Goal: Transaction & Acquisition: Purchase product/service

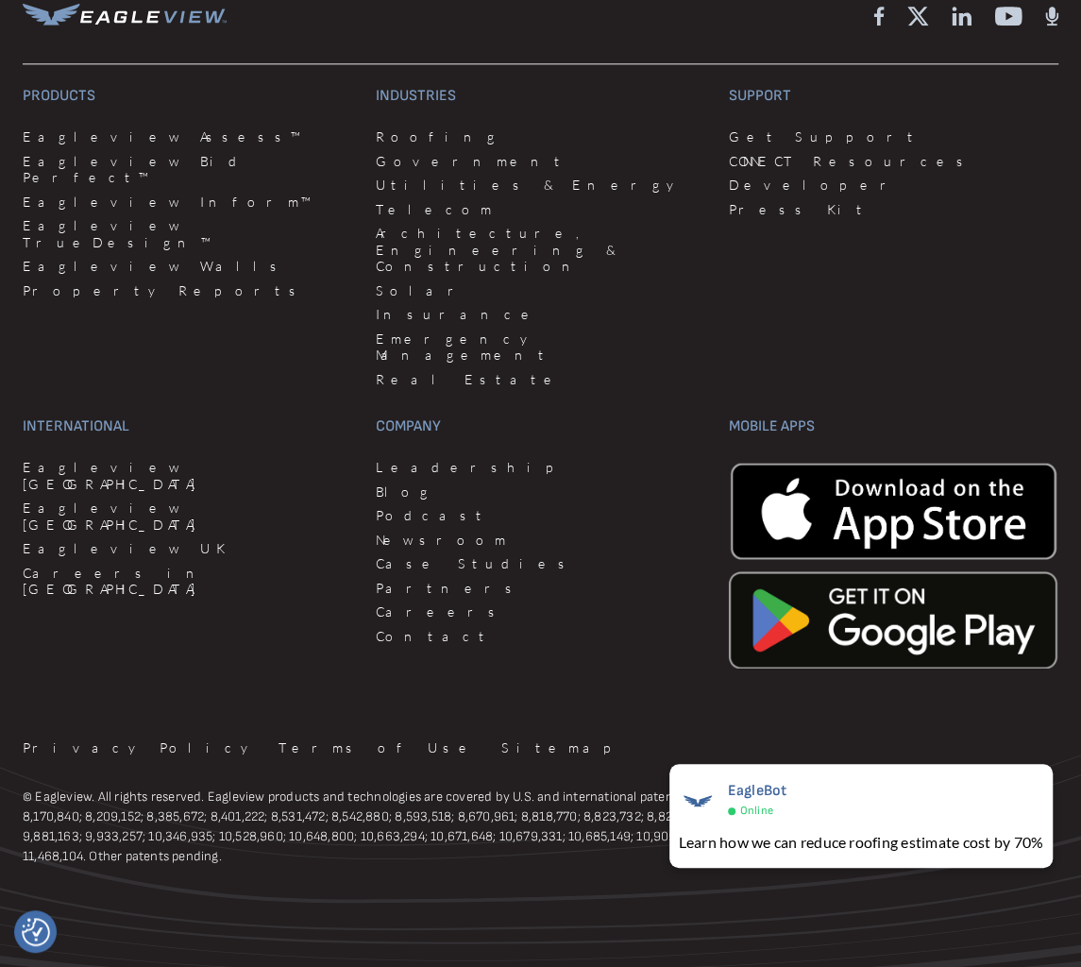
scroll to position [5070, 0]
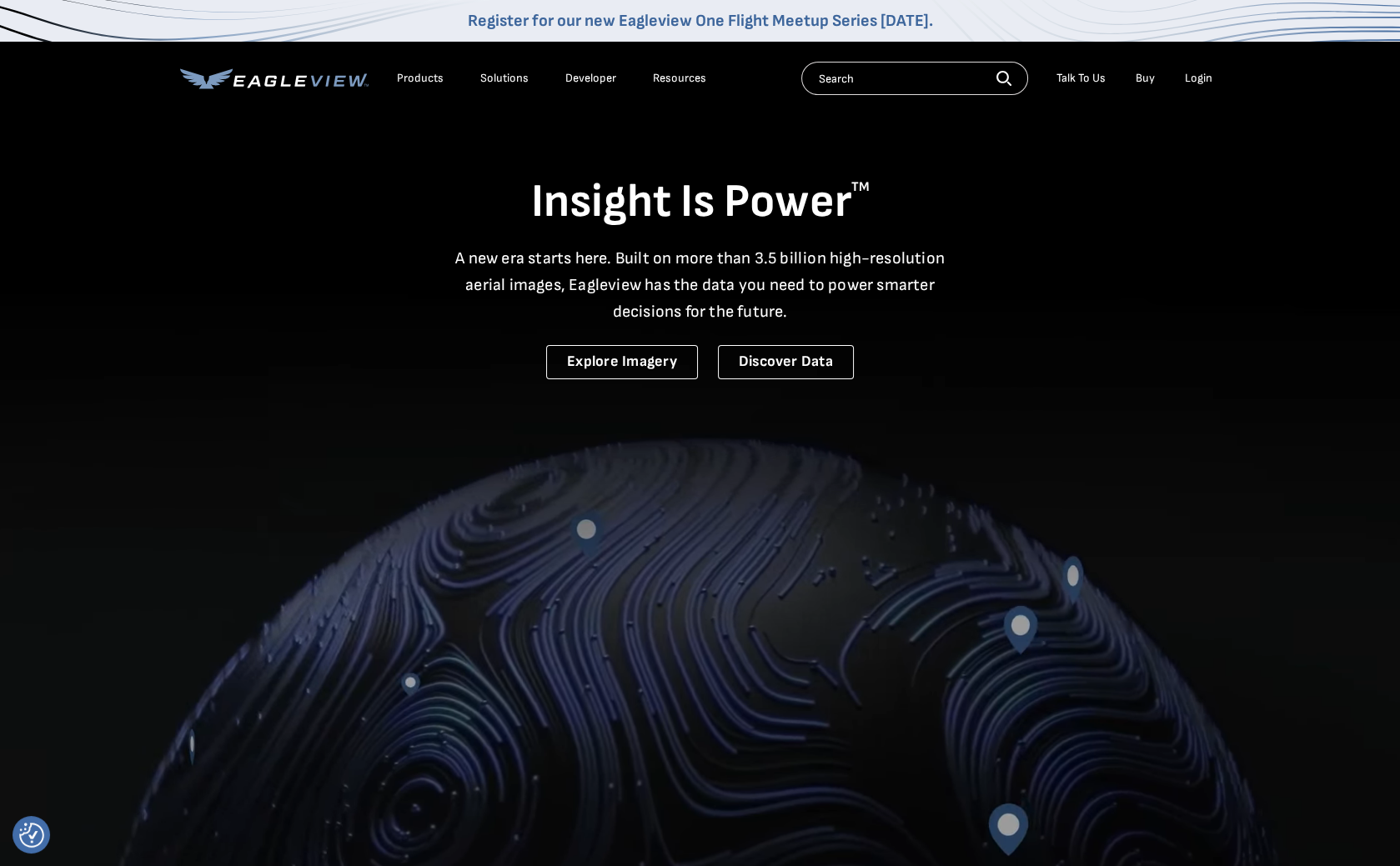
click at [1144, 79] on link "Buy" at bounding box center [1146, 78] width 19 height 15
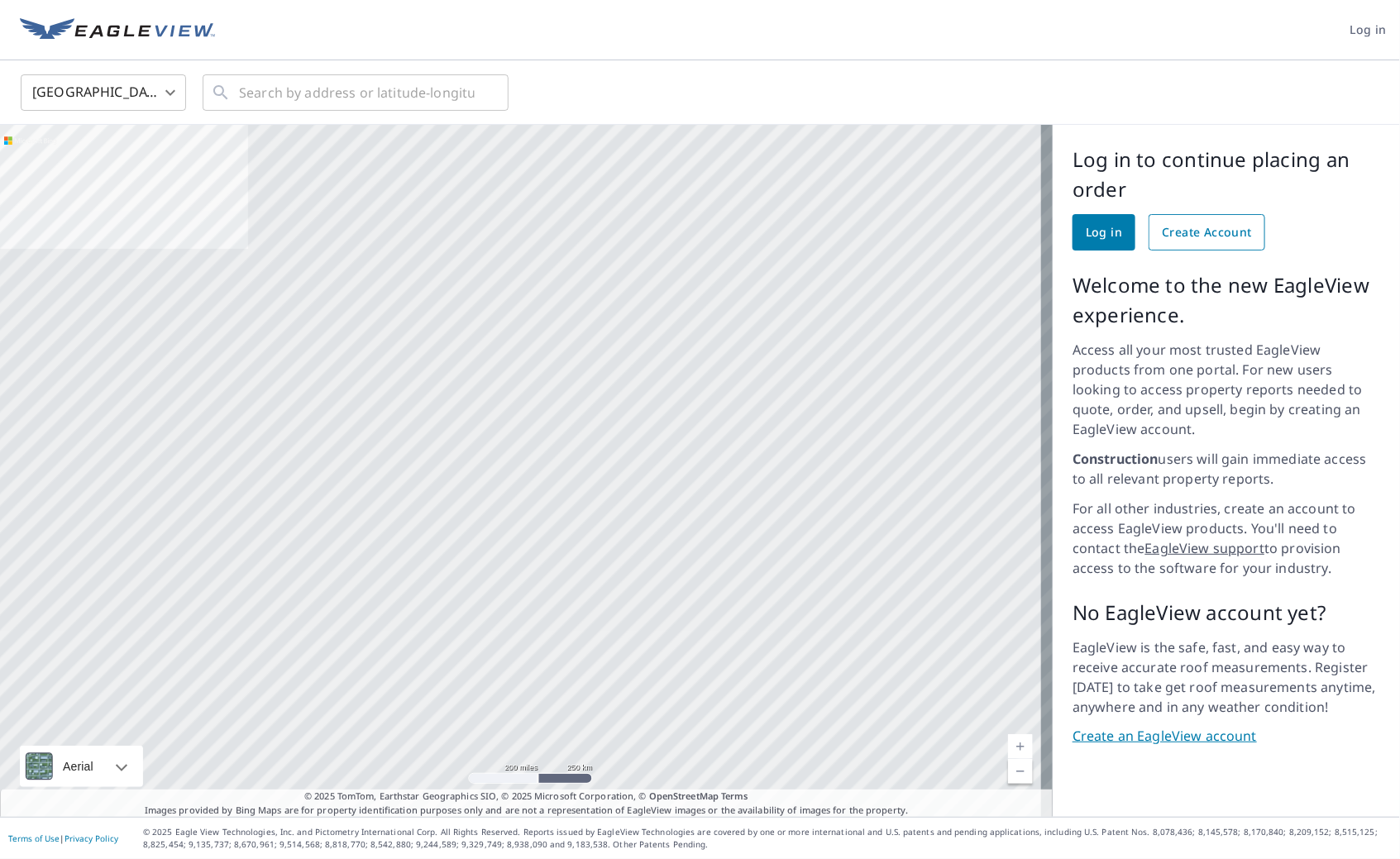
click at [1204, 236] on span "Create Account" at bounding box center [1207, 233] width 90 height 21
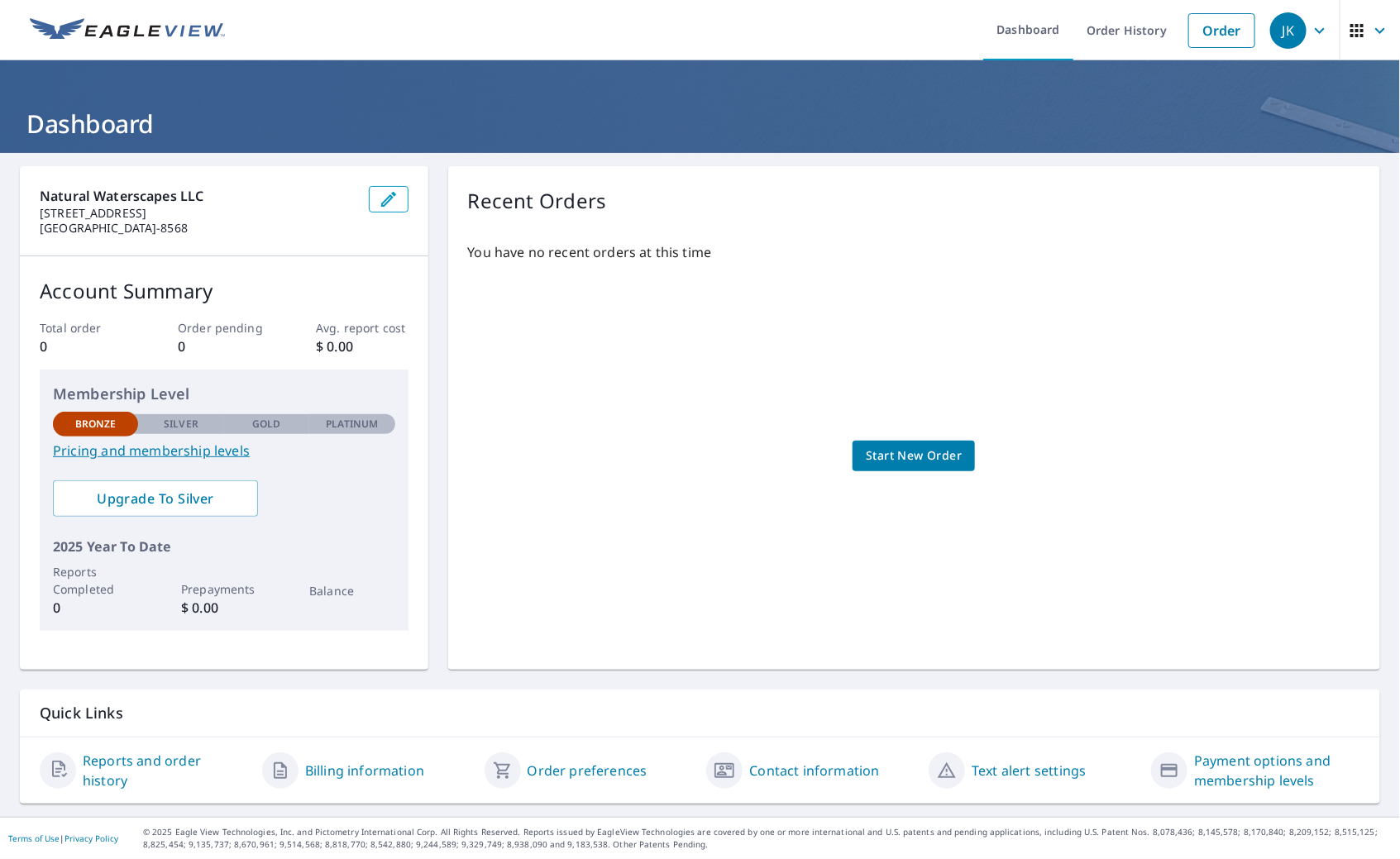
click at [883, 456] on span "Start New Order" at bounding box center [914, 456] width 96 height 21
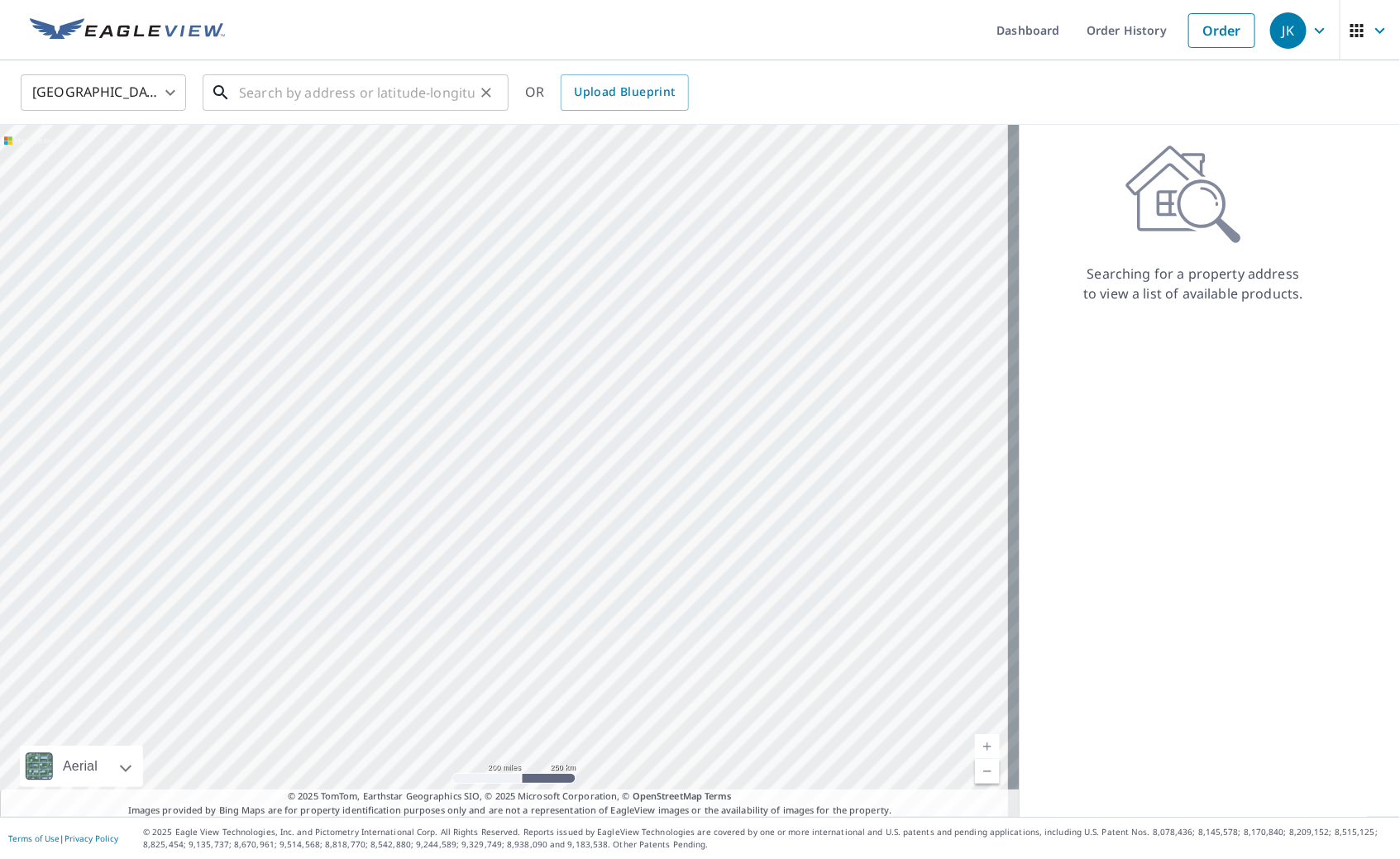
click at [301, 98] on input "text" at bounding box center [356, 92] width 236 height 46
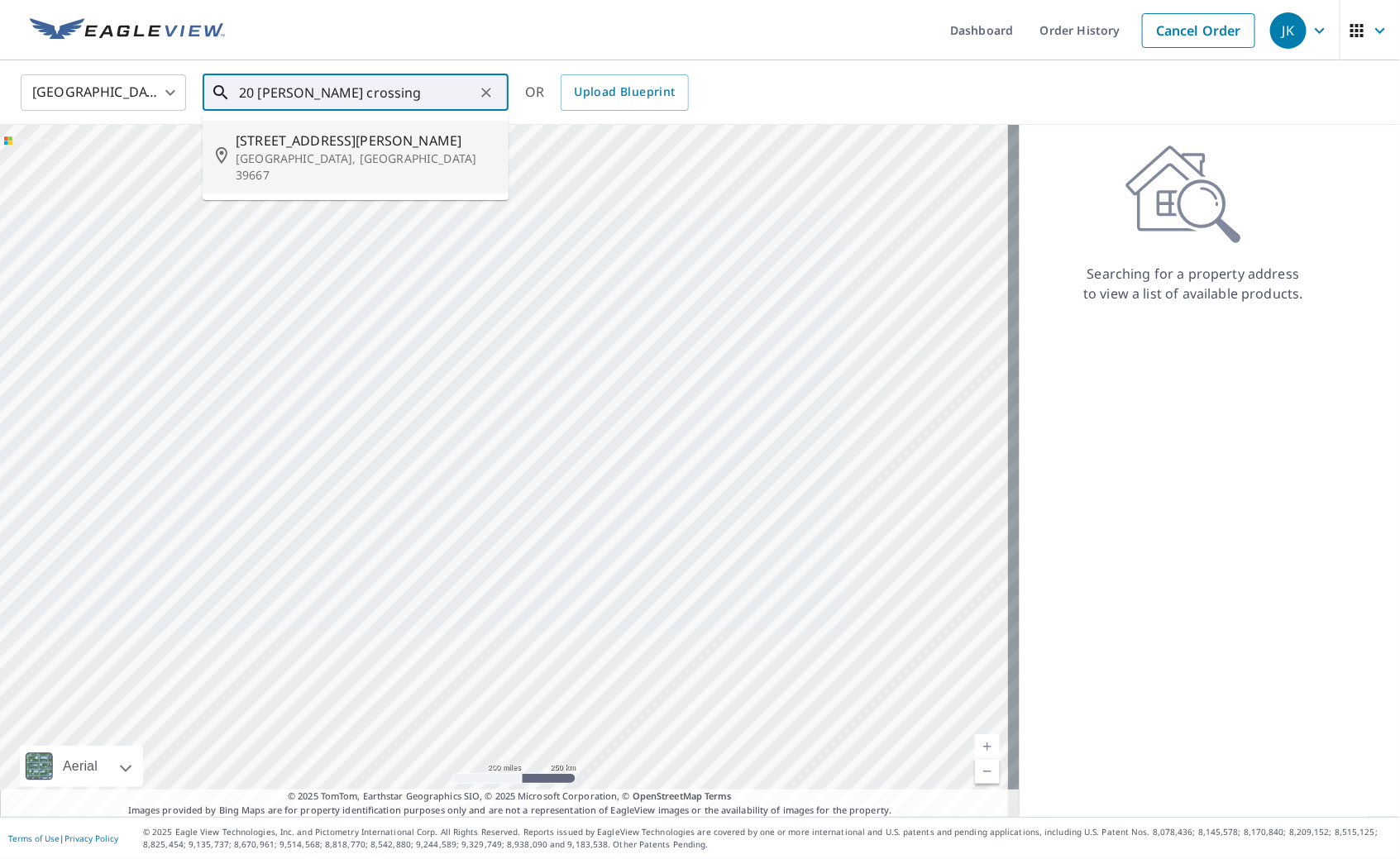
click at [312, 175] on li "20 Lehr Crossing Rd Tylertown, MS 39667" at bounding box center [355, 157] width 306 height 73
type input "20 Lehr Crossing Rd Tylertown, MS 39667"
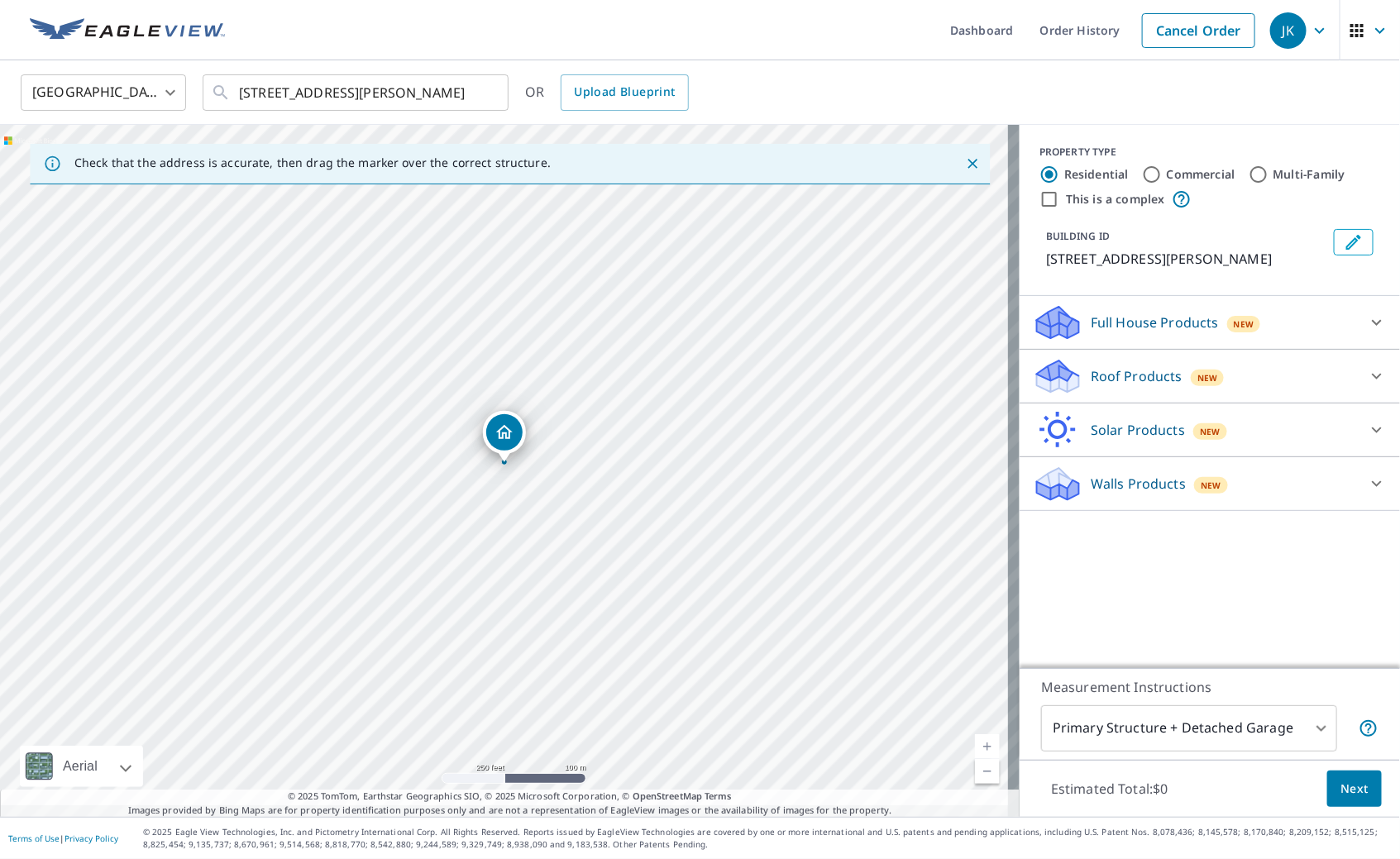
click at [1168, 722] on body "JK JK Dashboard Order History Cancel Order JK United States US ​ 20 Lehr Crossi…" at bounding box center [700, 429] width 1400 height 859
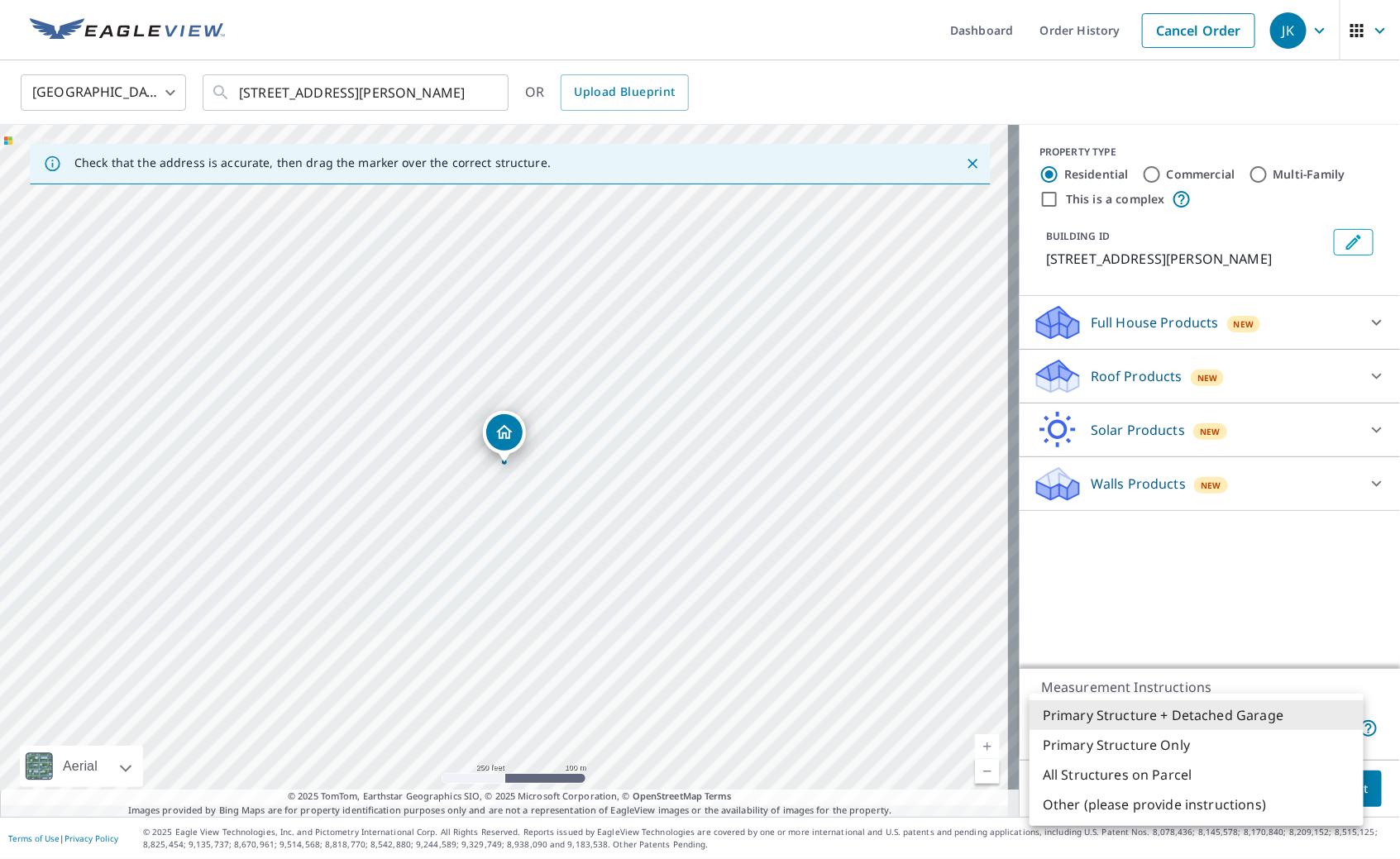
drag, startPoint x: 1171, startPoint y: 604, endPoint x: 1189, endPoint y: 570, distance: 38.5
click at [1171, 603] on div at bounding box center [700, 429] width 1400 height 859
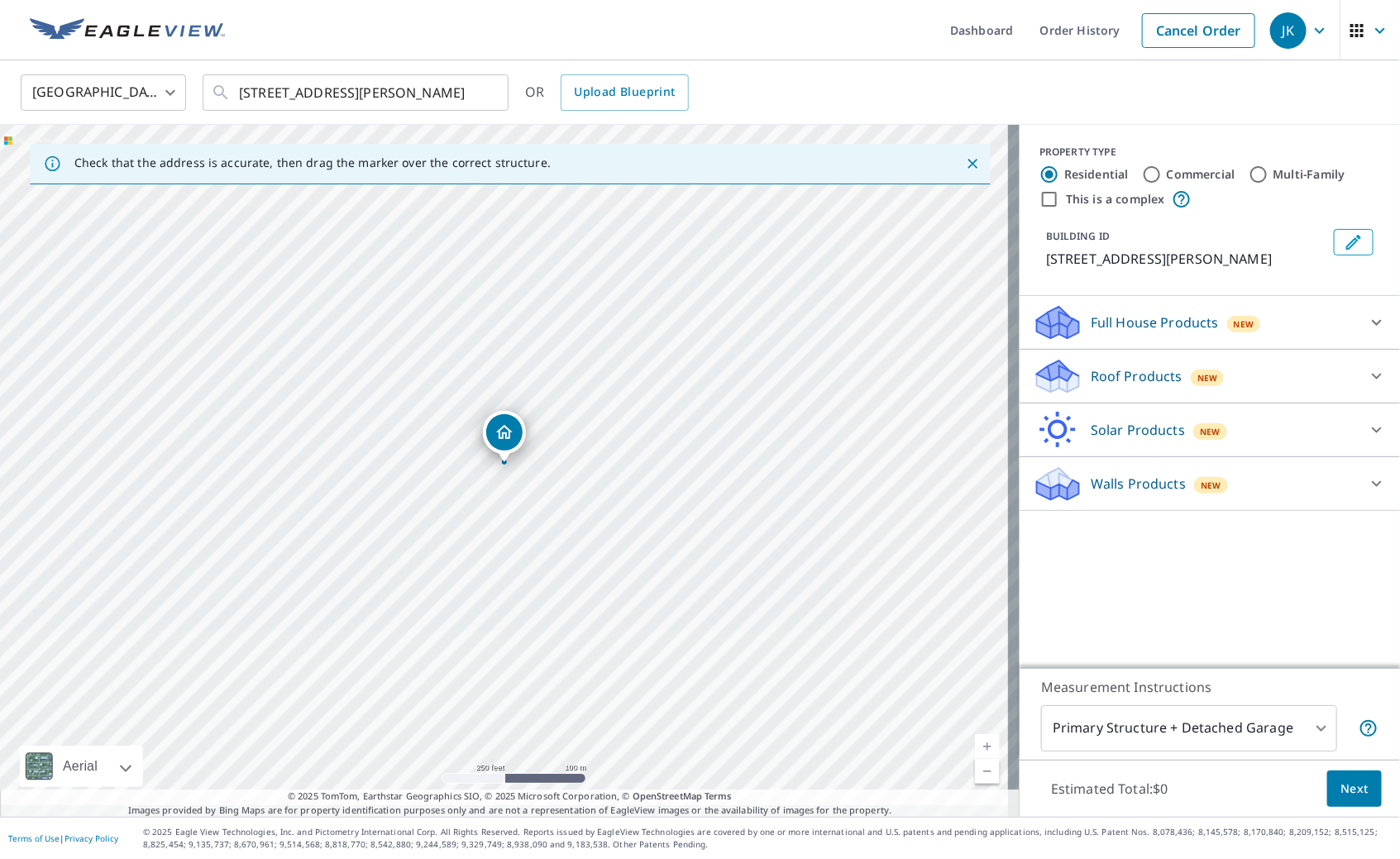
click at [1238, 204] on div "This is a complex" at bounding box center [1209, 199] width 341 height 20
click at [1347, 43] on span "button" at bounding box center [1369, 30] width 46 height 39
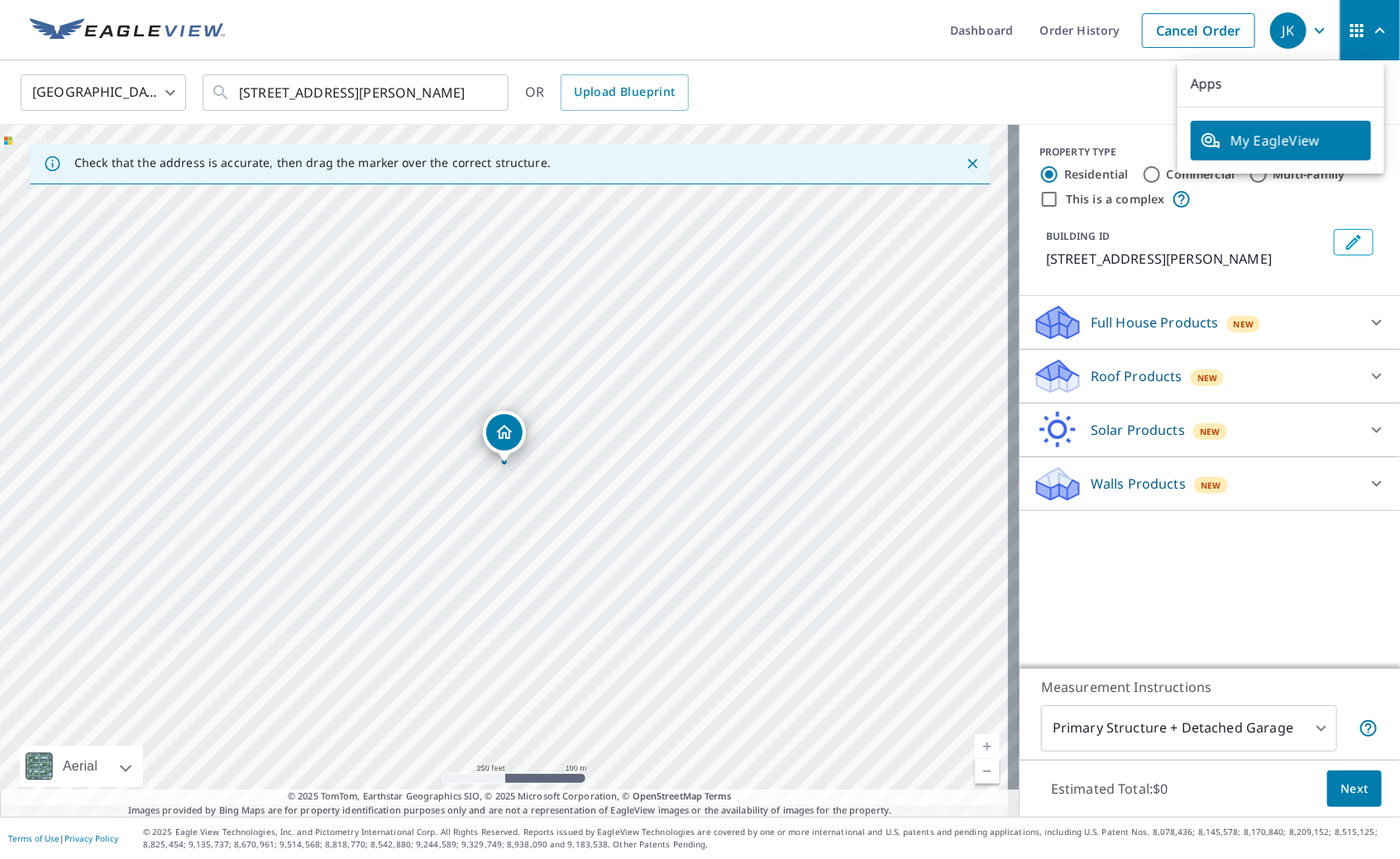
click at [1119, 100] on div "United States US ​ 20 Lehr Crossing Rd Tylertown, MS 39667 ​ OR Upload Blueprint" at bounding box center [693, 92] width 1371 height 39
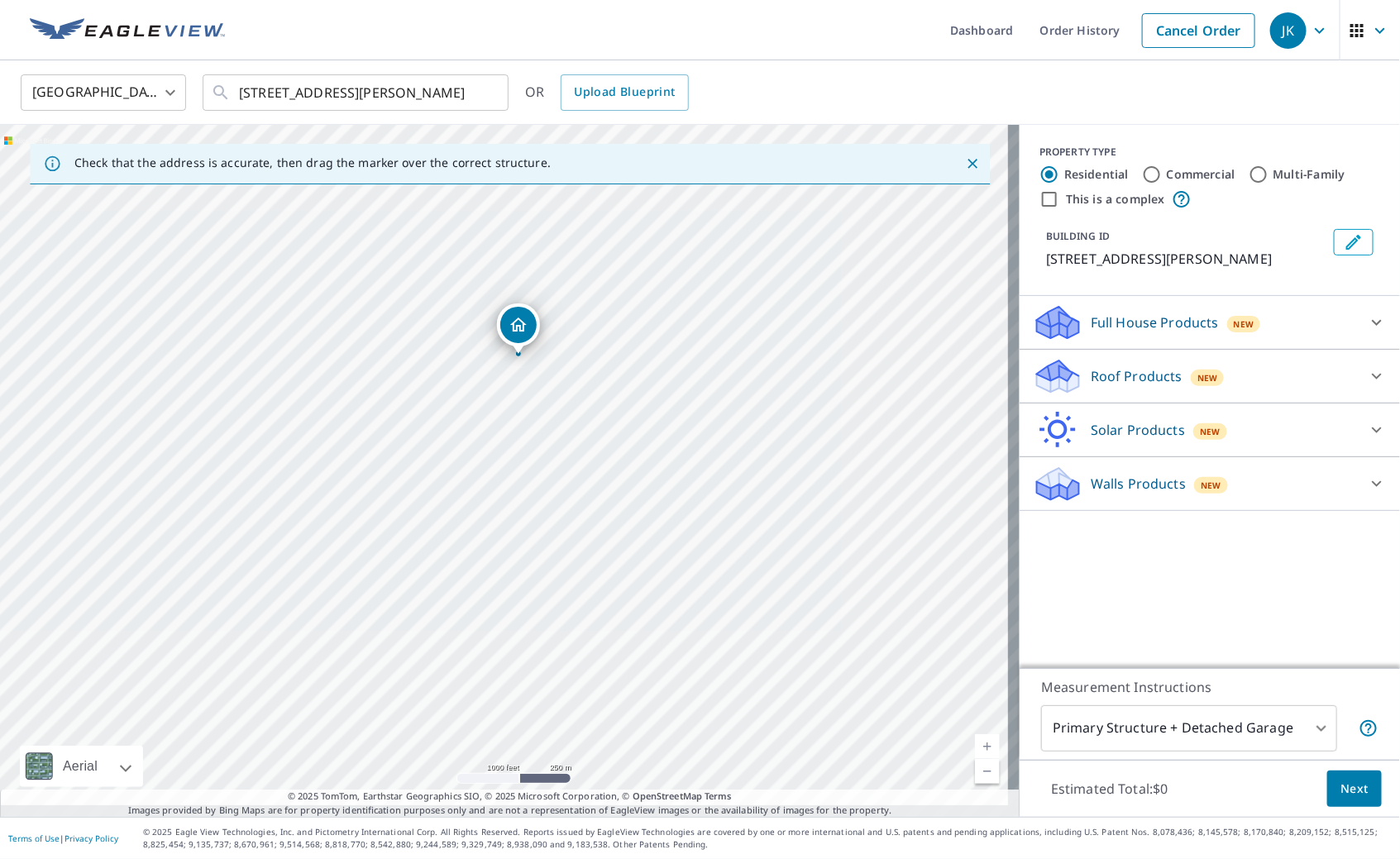
drag, startPoint x: 813, startPoint y: 463, endPoint x: 478, endPoint y: 416, distance: 338.3
click at [478, 416] on div "20 Lehr Crossing Rd Tylertown, MS 39667" at bounding box center [510, 471] width 1019 height 692
click at [869, 81] on div "United States US ​ 20 Lehr Crossing Rd Tylertown, MS 39667 ​ OR Upload Blueprint" at bounding box center [693, 92] width 1371 height 39
click at [937, 41] on link "Dashboard" at bounding box center [981, 30] width 90 height 60
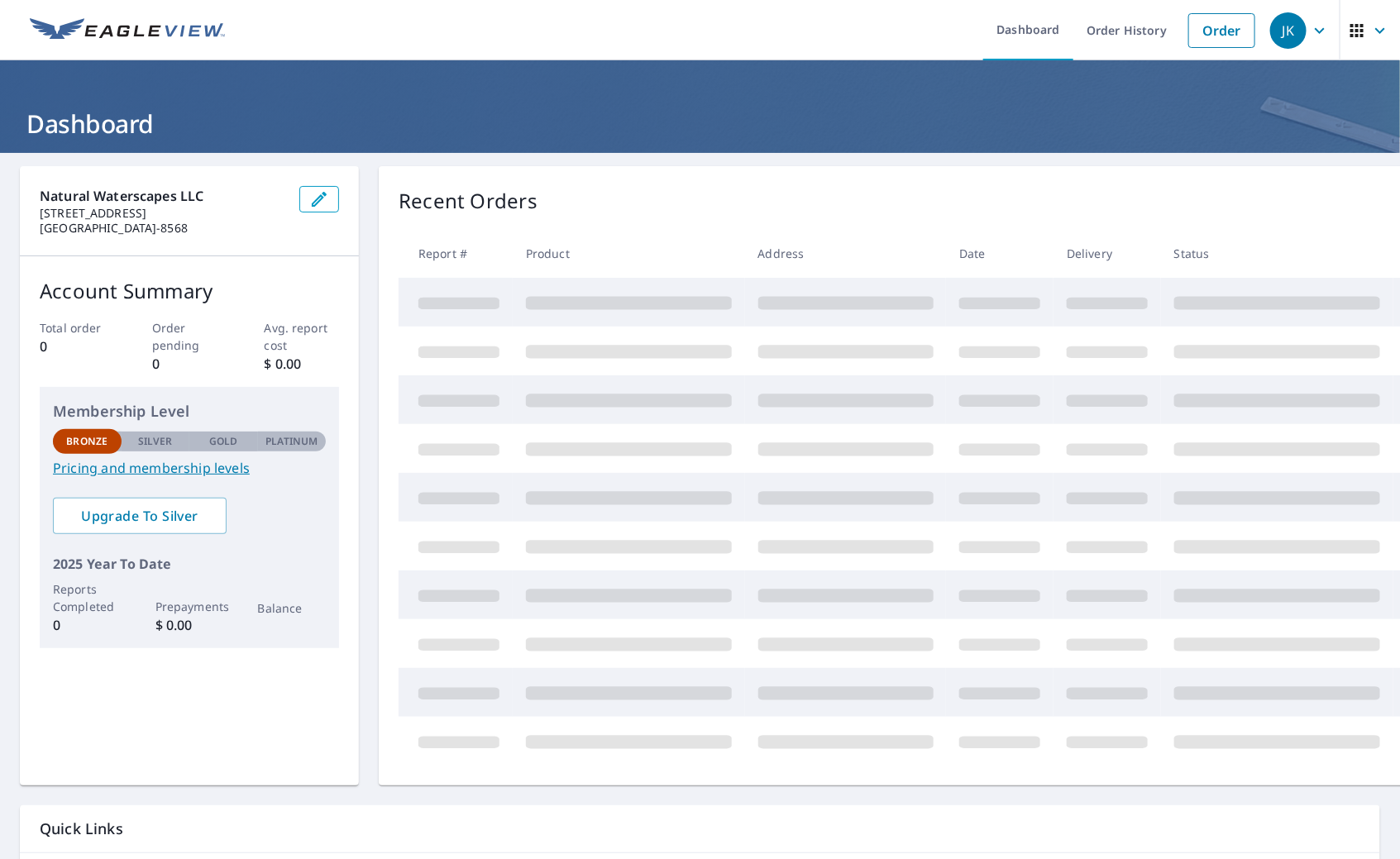
click at [149, 470] on link "Pricing and membership levels" at bounding box center [189, 468] width 273 height 20
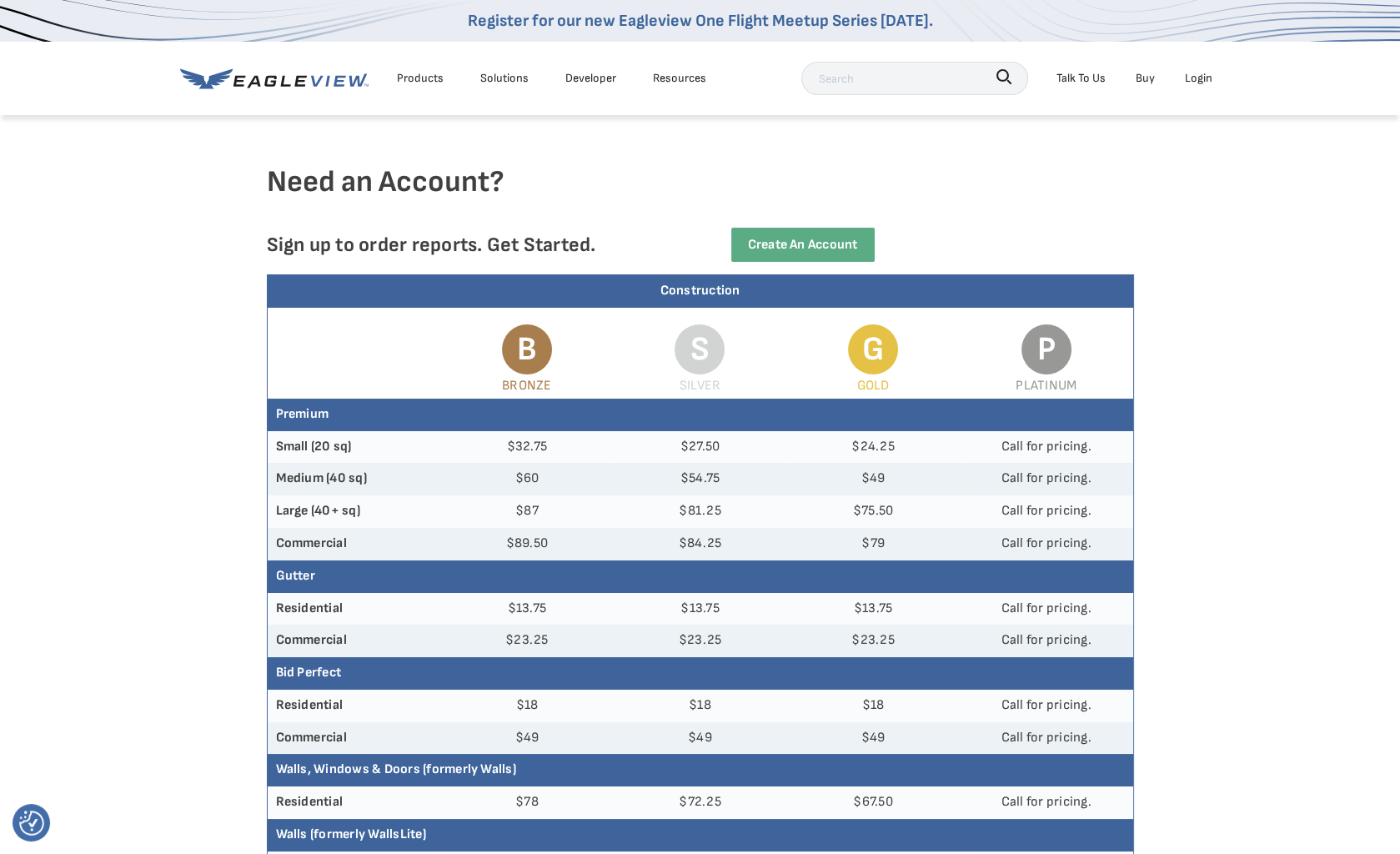
click at [428, 79] on div "Products" at bounding box center [420, 78] width 47 height 21
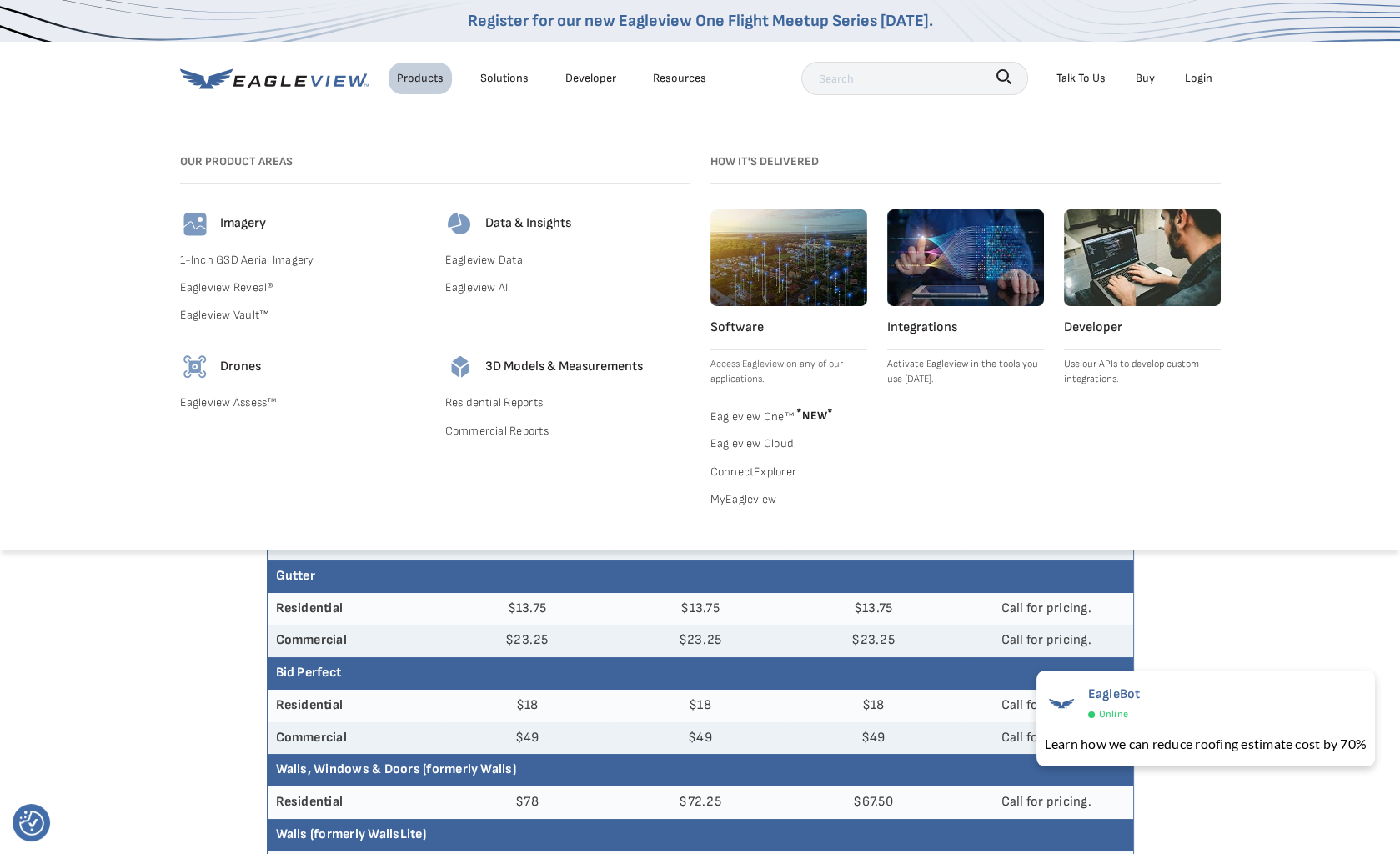
click at [242, 265] on link "1-Inch GSD Aerial Imagery" at bounding box center [303, 260] width 246 height 21
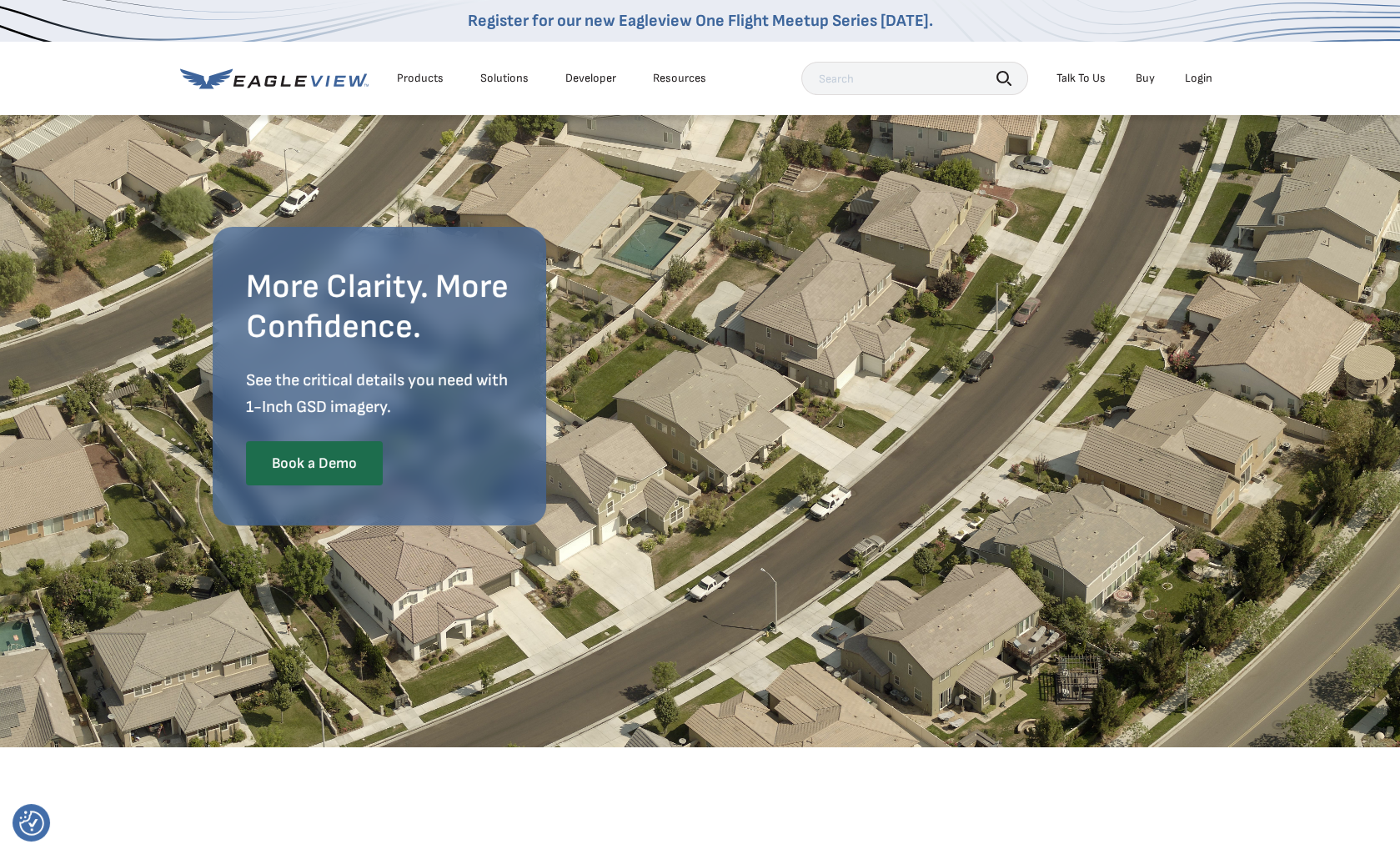
click at [1142, 82] on link "Buy" at bounding box center [1146, 78] width 19 height 15
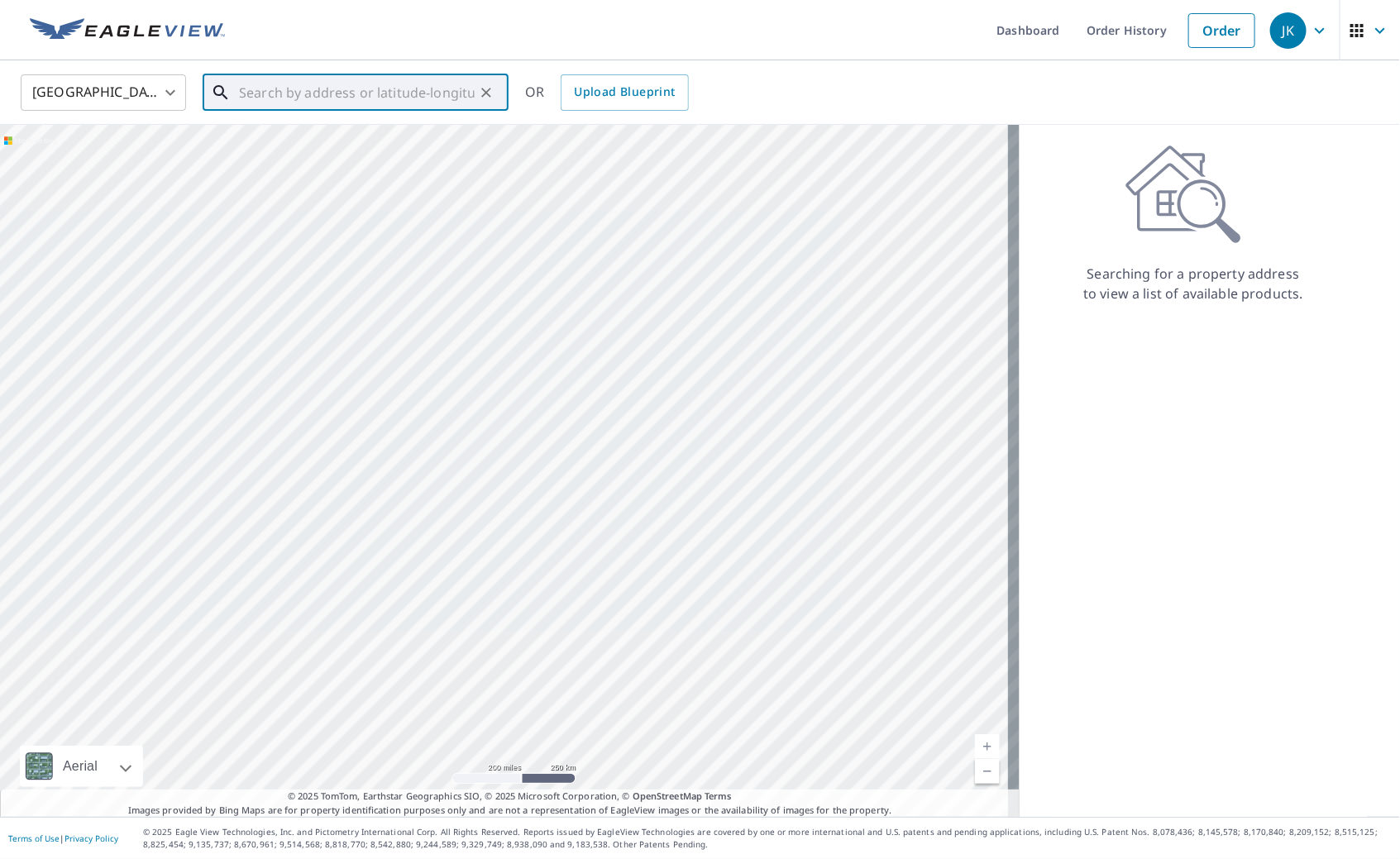
click at [298, 85] on input "text" at bounding box center [356, 92] width 236 height 46
click at [332, 151] on span "20 Lehr Crossing Rd" at bounding box center [365, 140] width 259 height 20
type input "20 Lehr Crossing Rd Tylertown, MS 39667"
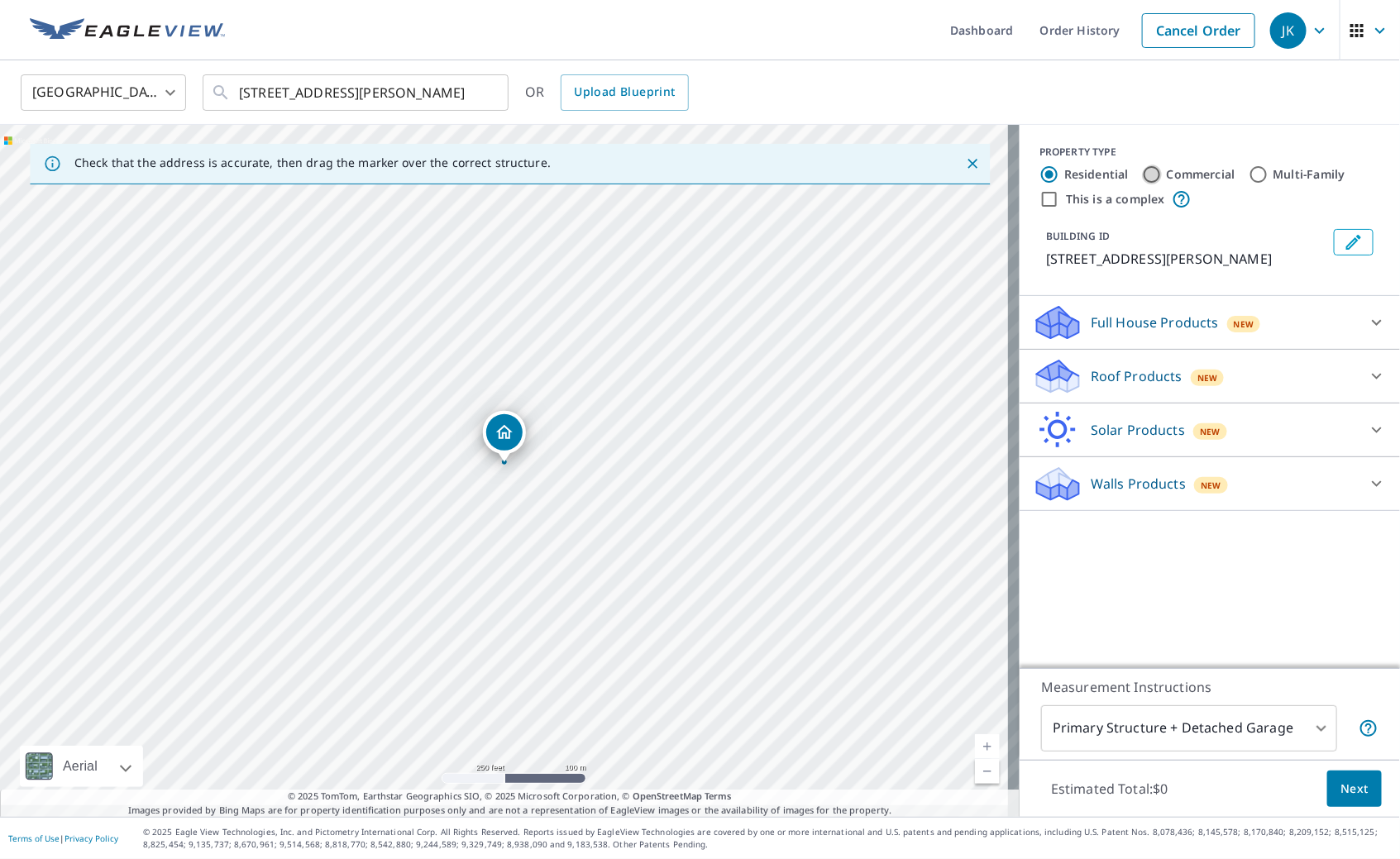
click at [1150, 175] on input "Commercial" at bounding box center [1151, 174] width 20 height 20
radio input "true"
type input "4"
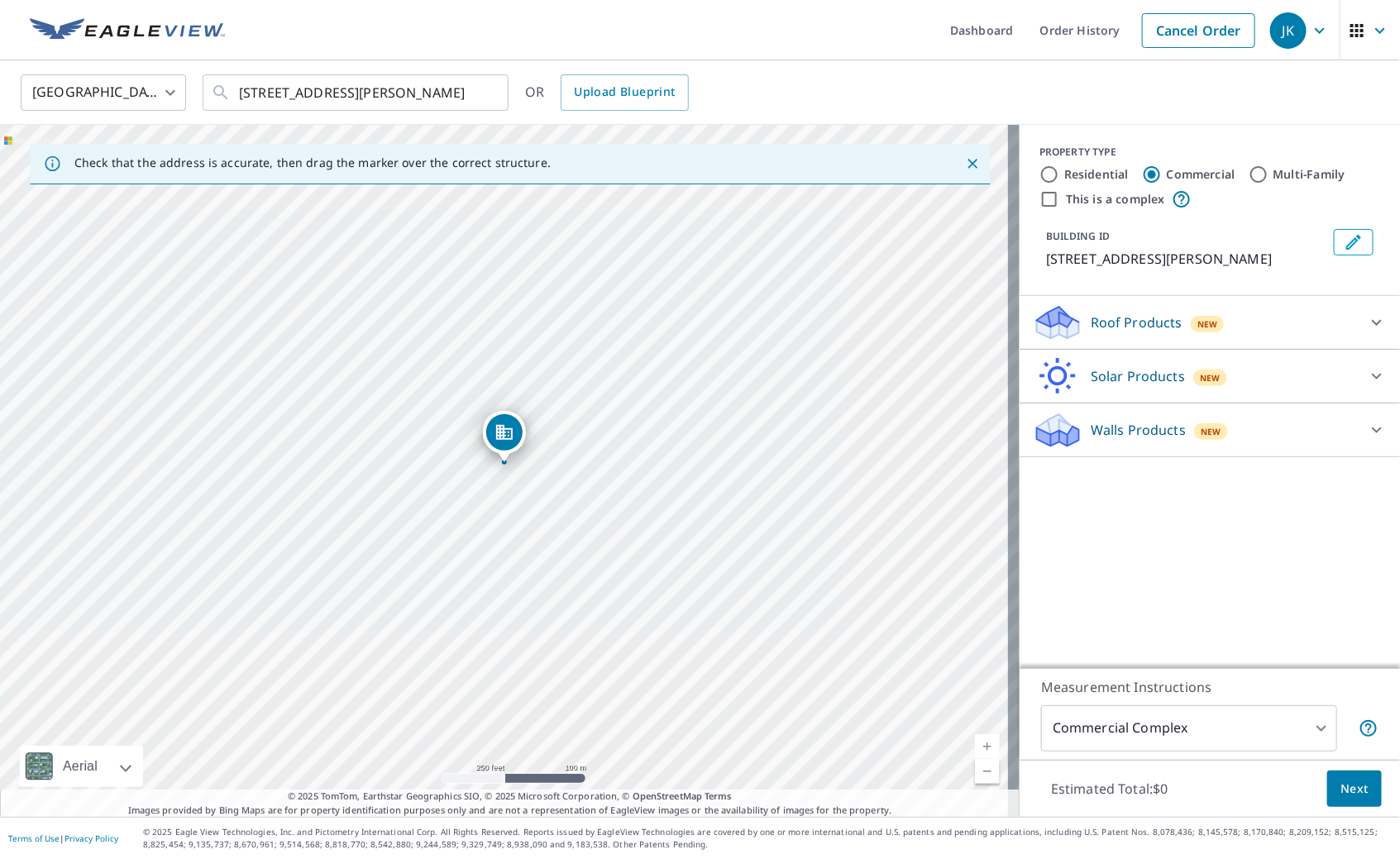
click at [1367, 386] on icon at bounding box center [1376, 376] width 20 height 20
click at [1269, 588] on div "PROPERTY TYPE Residential Commercial Multi-Family This is a complex BUILDING ID…" at bounding box center [1209, 397] width 380 height 543
click at [1256, 175] on input "Multi-Family" at bounding box center [1258, 174] width 20 height 20
radio input "true"
type input "2"
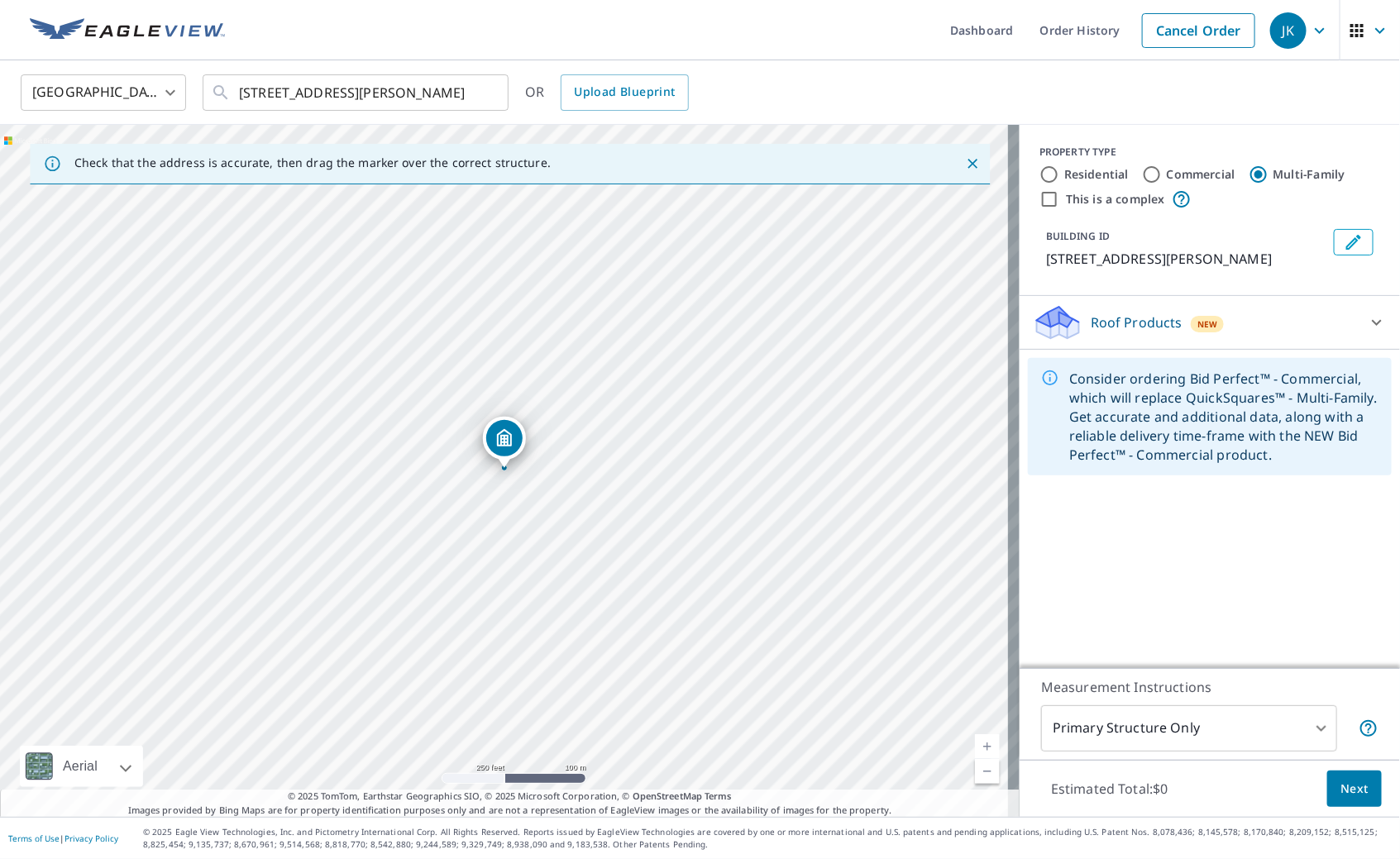
click at [1241, 206] on div "This is a complex" at bounding box center [1209, 199] width 341 height 20
click at [1310, 39] on icon "button" at bounding box center [1319, 31] width 20 height 20
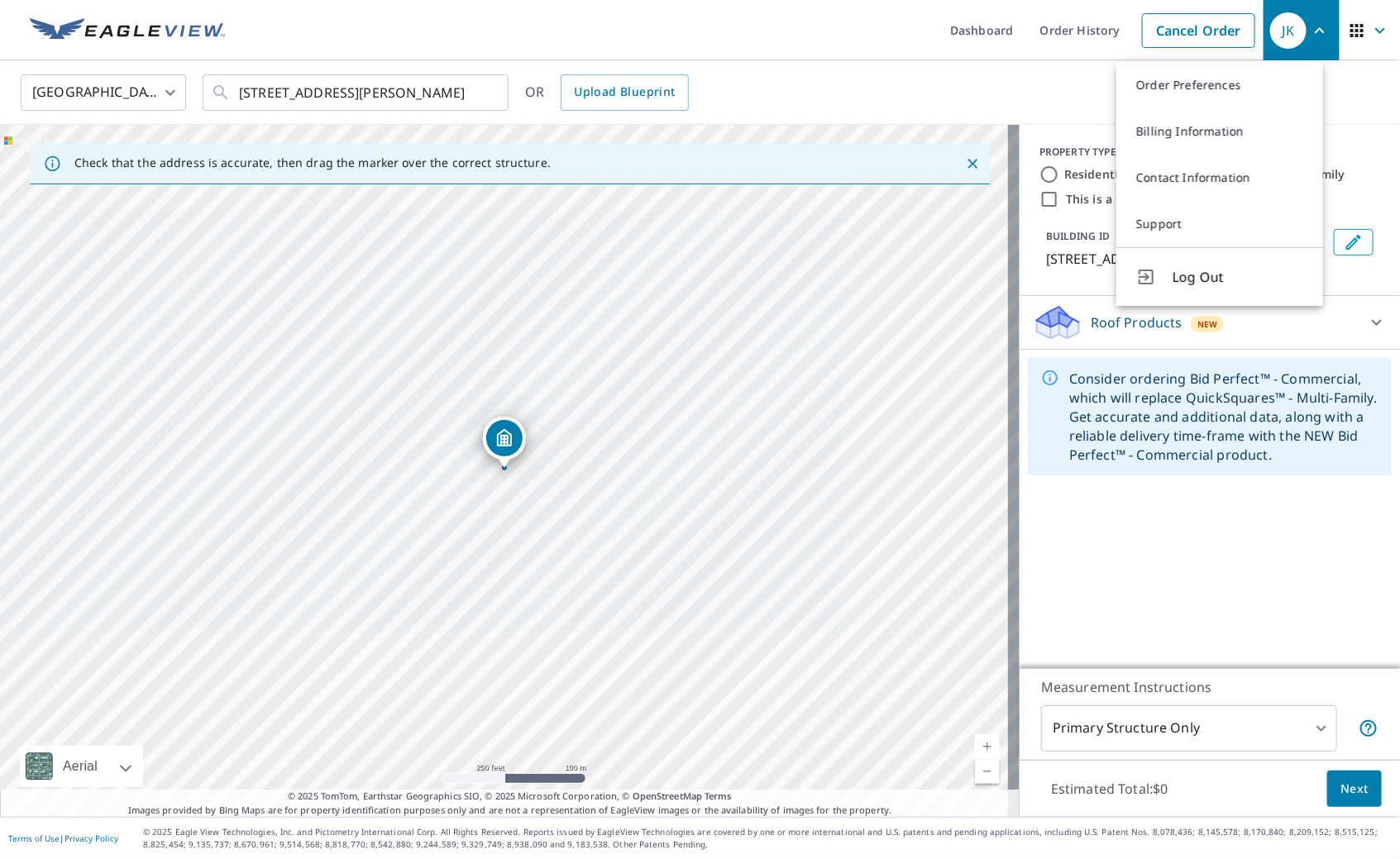
click at [1373, 37] on icon "button" at bounding box center [1380, 31] width 20 height 20
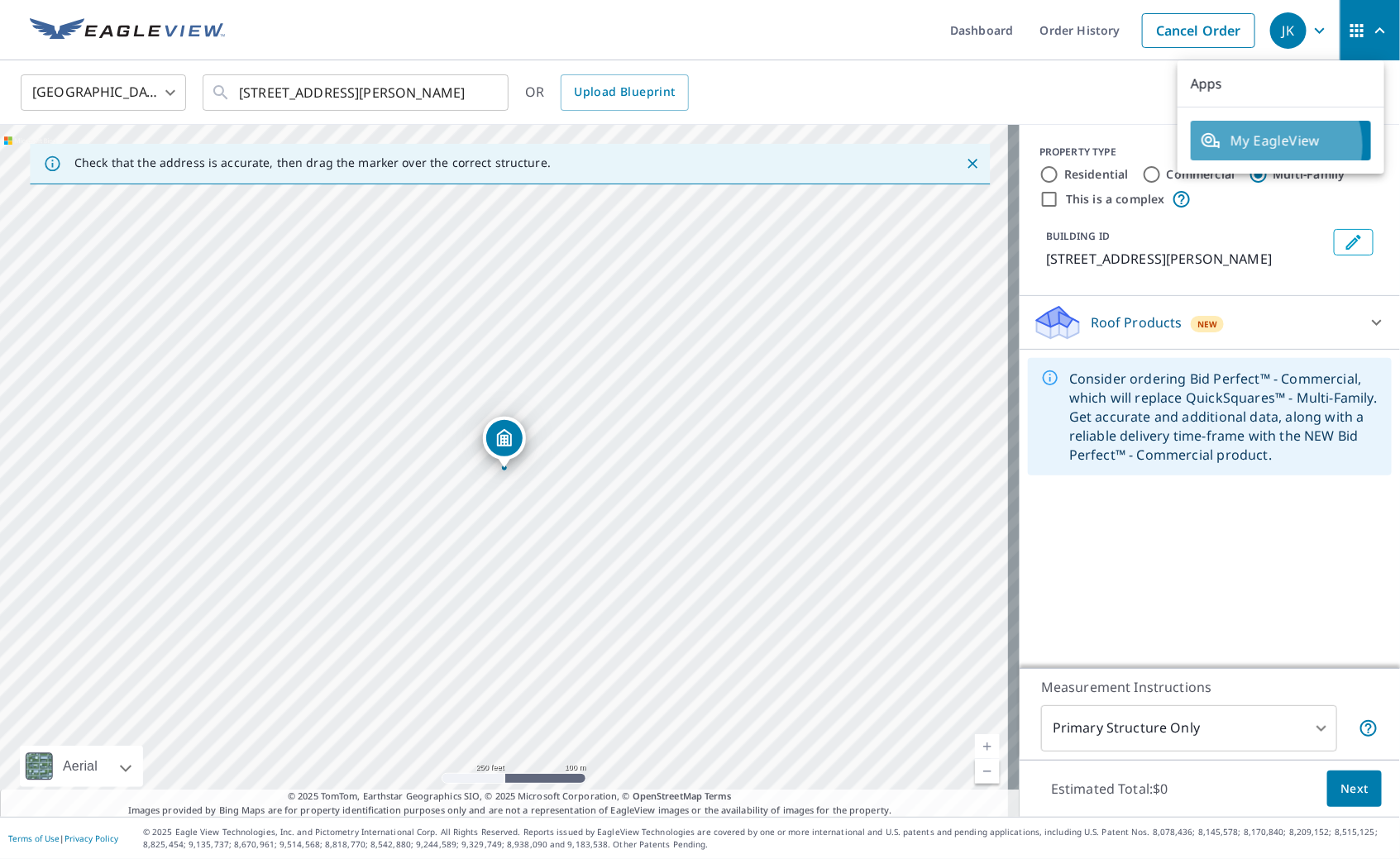
click at [1272, 145] on span "My EagleView" at bounding box center [1280, 140] width 160 height 20
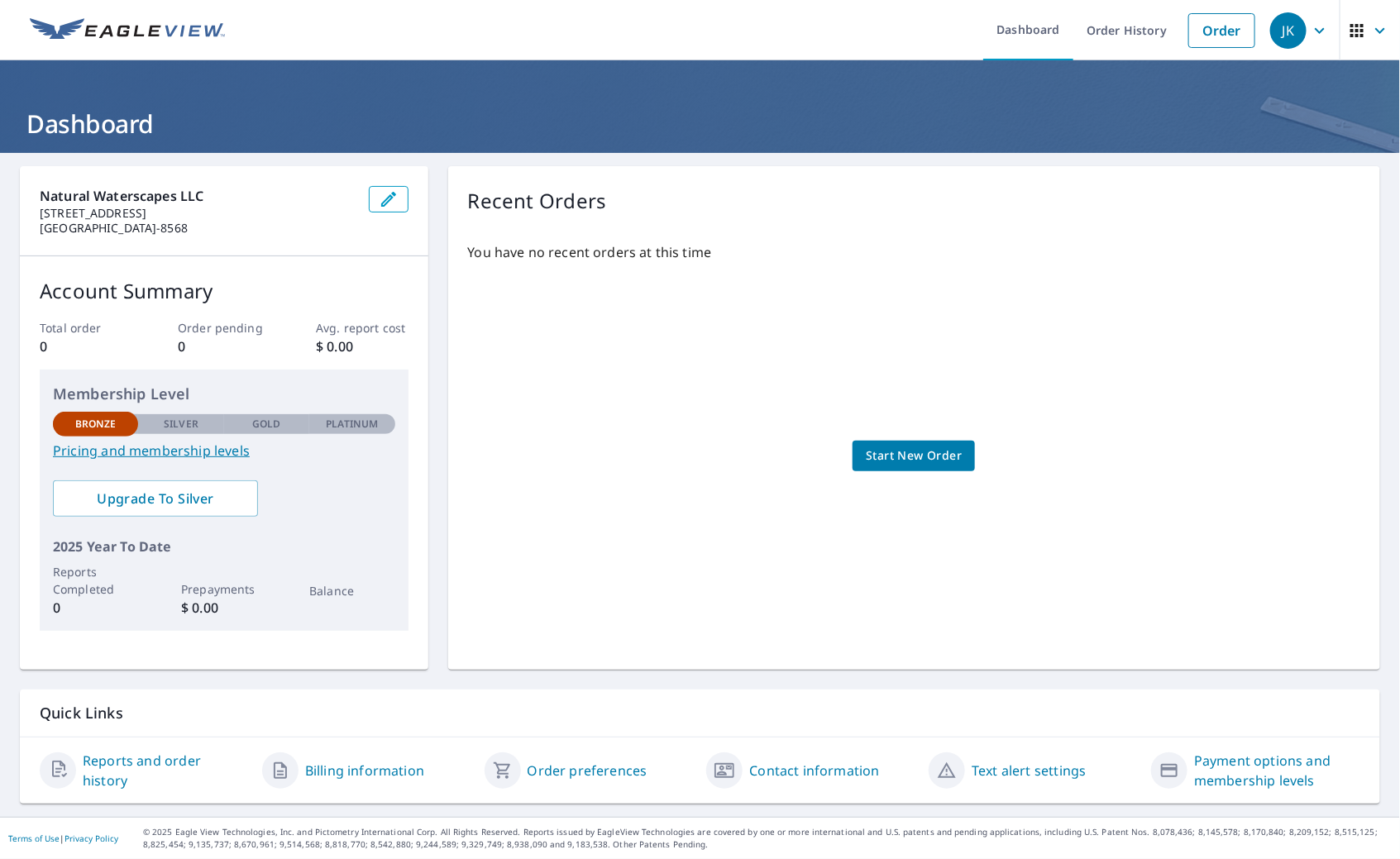
click at [144, 32] on img at bounding box center [127, 31] width 195 height 25
click at [176, 33] on img at bounding box center [127, 31] width 195 height 25
click at [112, 36] on img at bounding box center [127, 31] width 195 height 25
click at [1075, 36] on link "Order History" at bounding box center [1127, 30] width 107 height 60
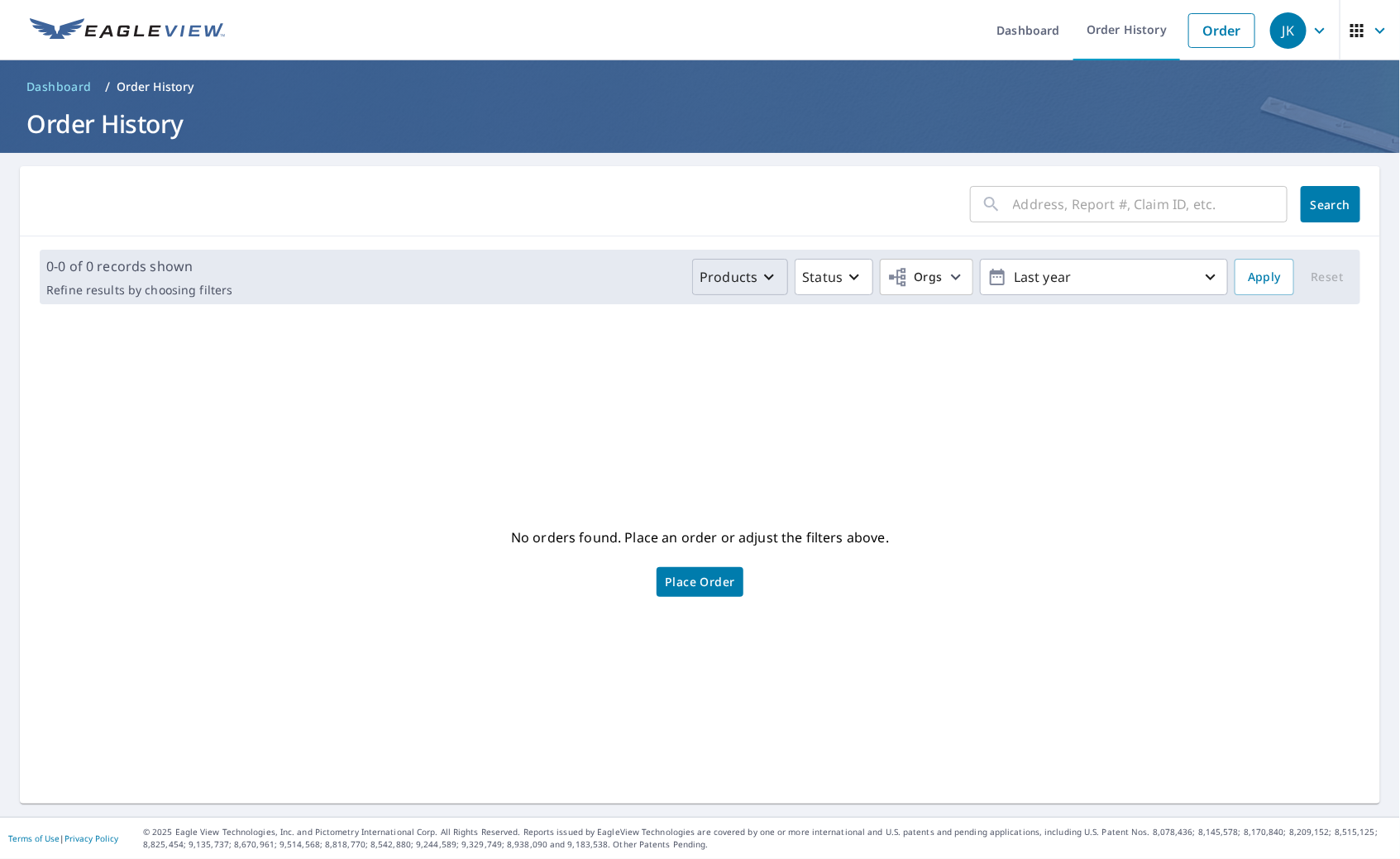
click at [703, 284] on p "Products" at bounding box center [728, 277] width 58 height 20
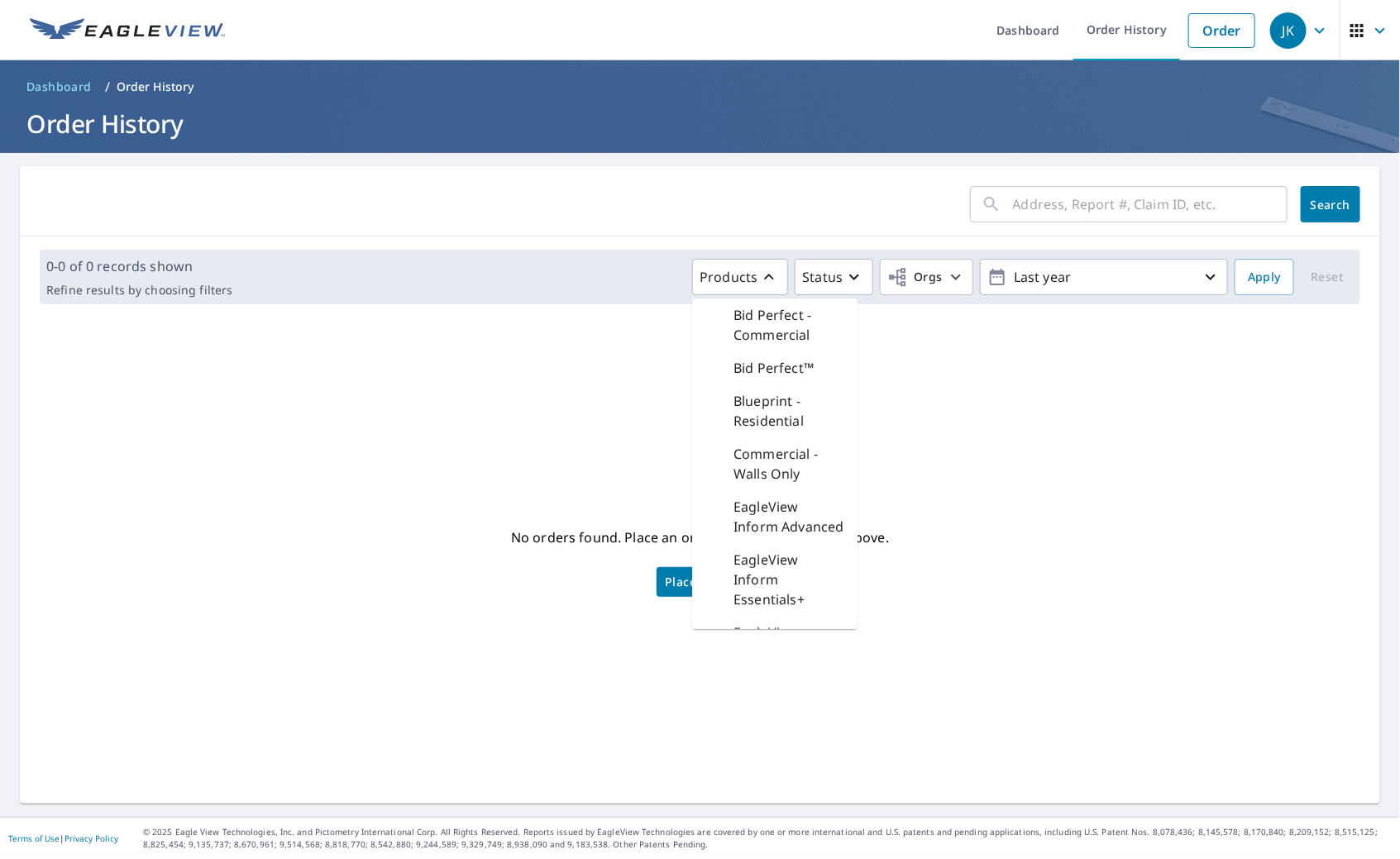
click at [497, 223] on div "​ Search" at bounding box center [700, 201] width 1360 height 70
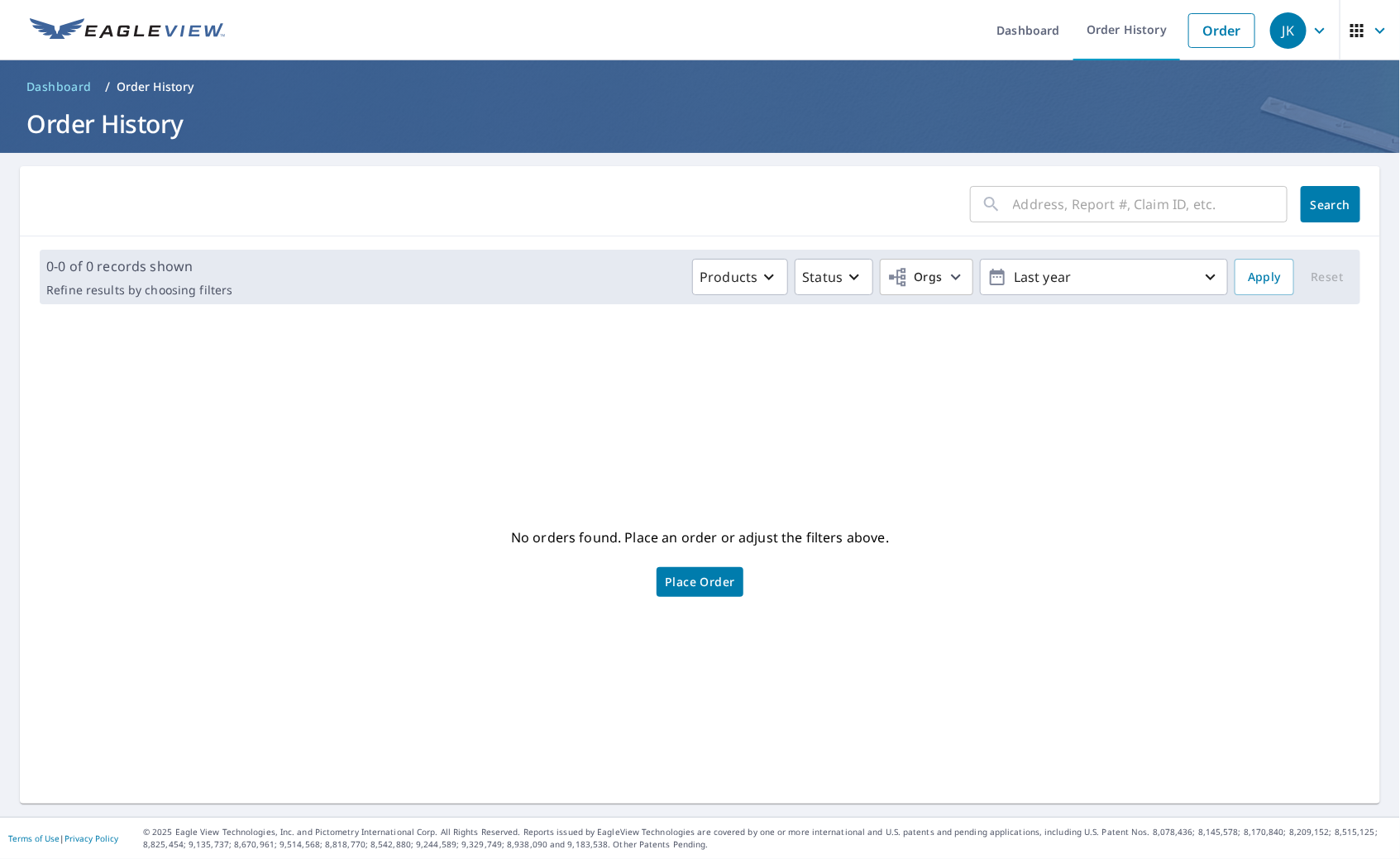
click at [86, 32] on img at bounding box center [127, 31] width 195 height 25
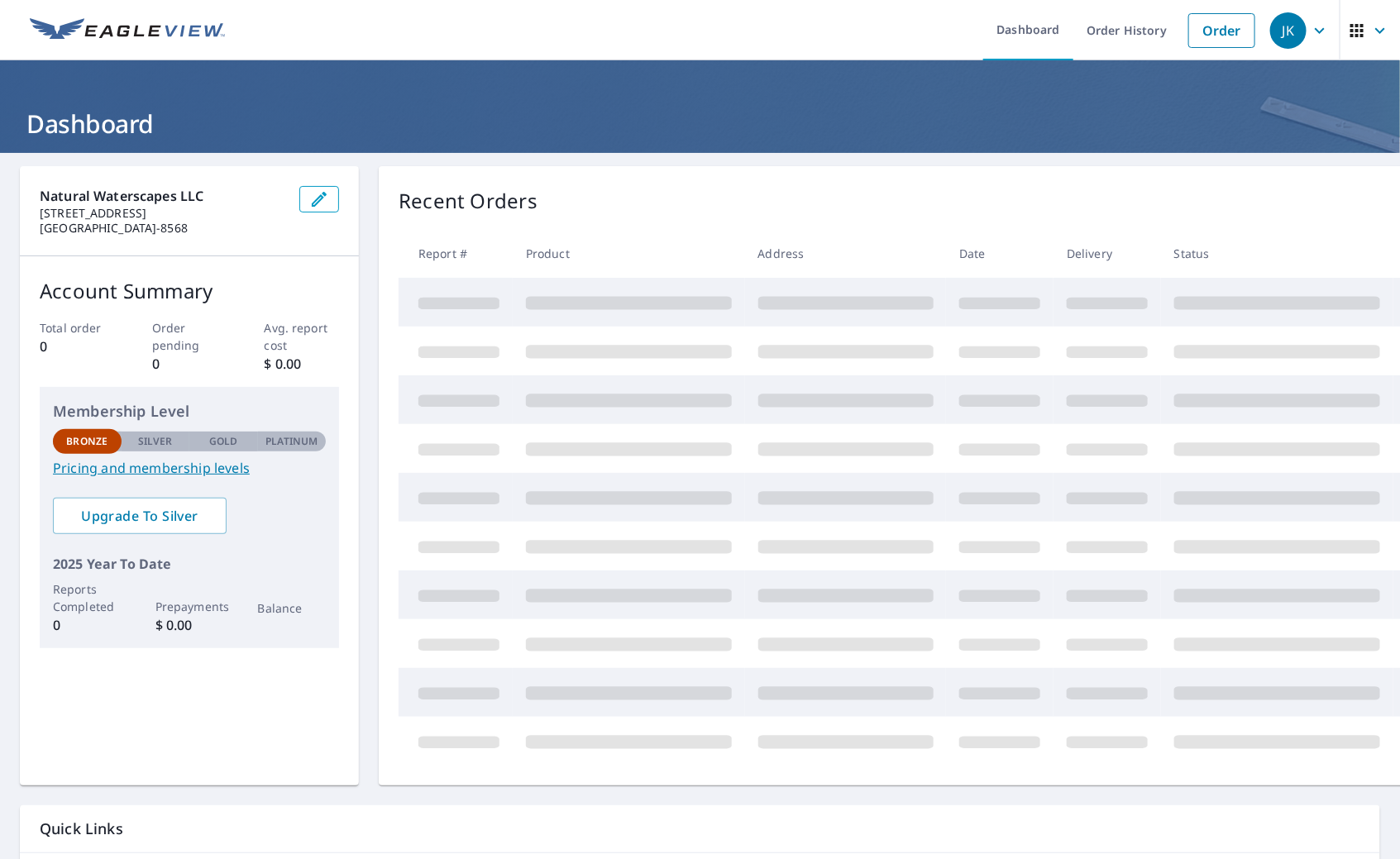
click at [86, 32] on img at bounding box center [127, 31] width 195 height 25
click at [46, 28] on img at bounding box center [127, 31] width 195 height 25
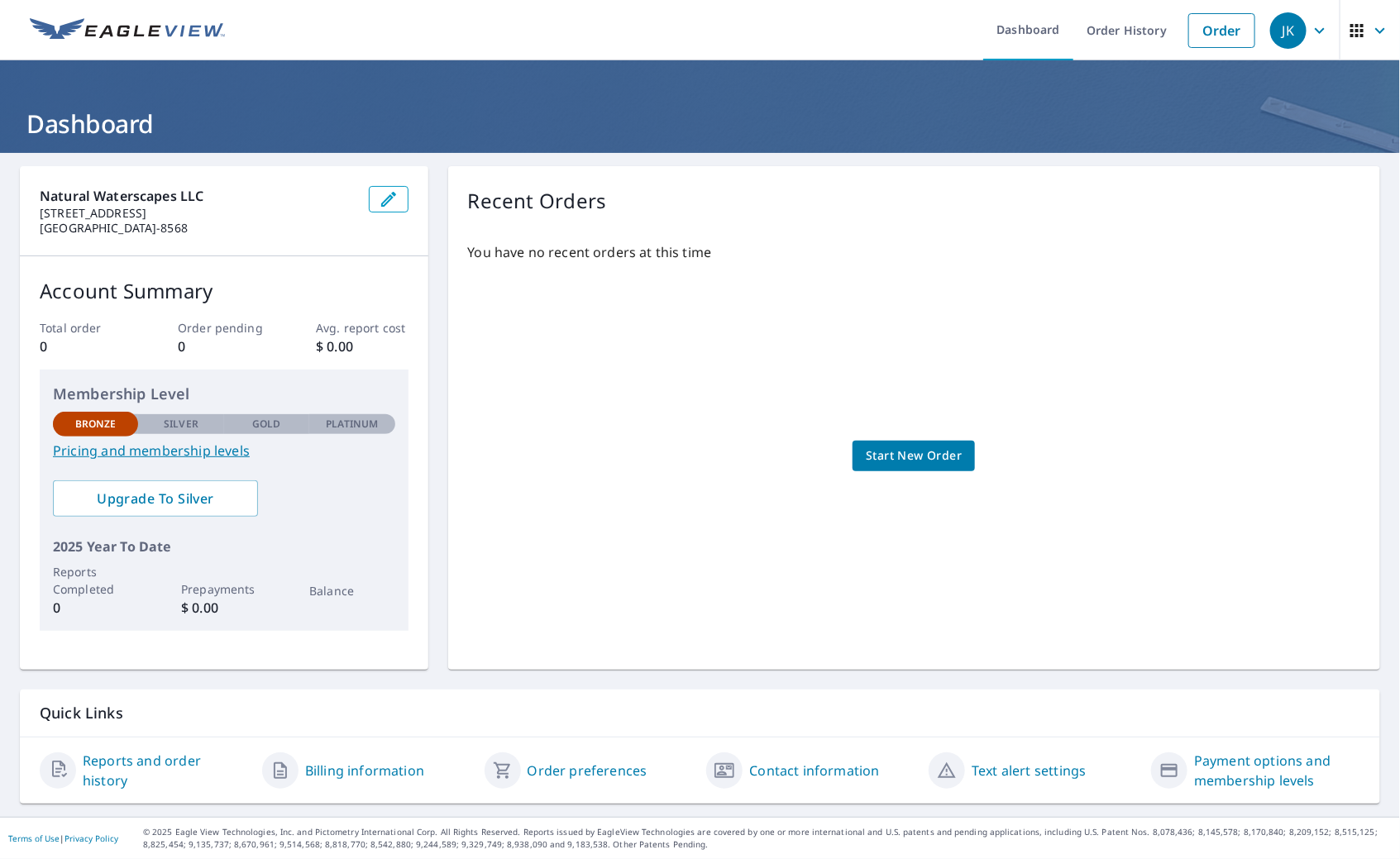
click at [46, 28] on img at bounding box center [127, 31] width 195 height 25
click at [1350, 28] on icon "button" at bounding box center [1356, 30] width 13 height 13
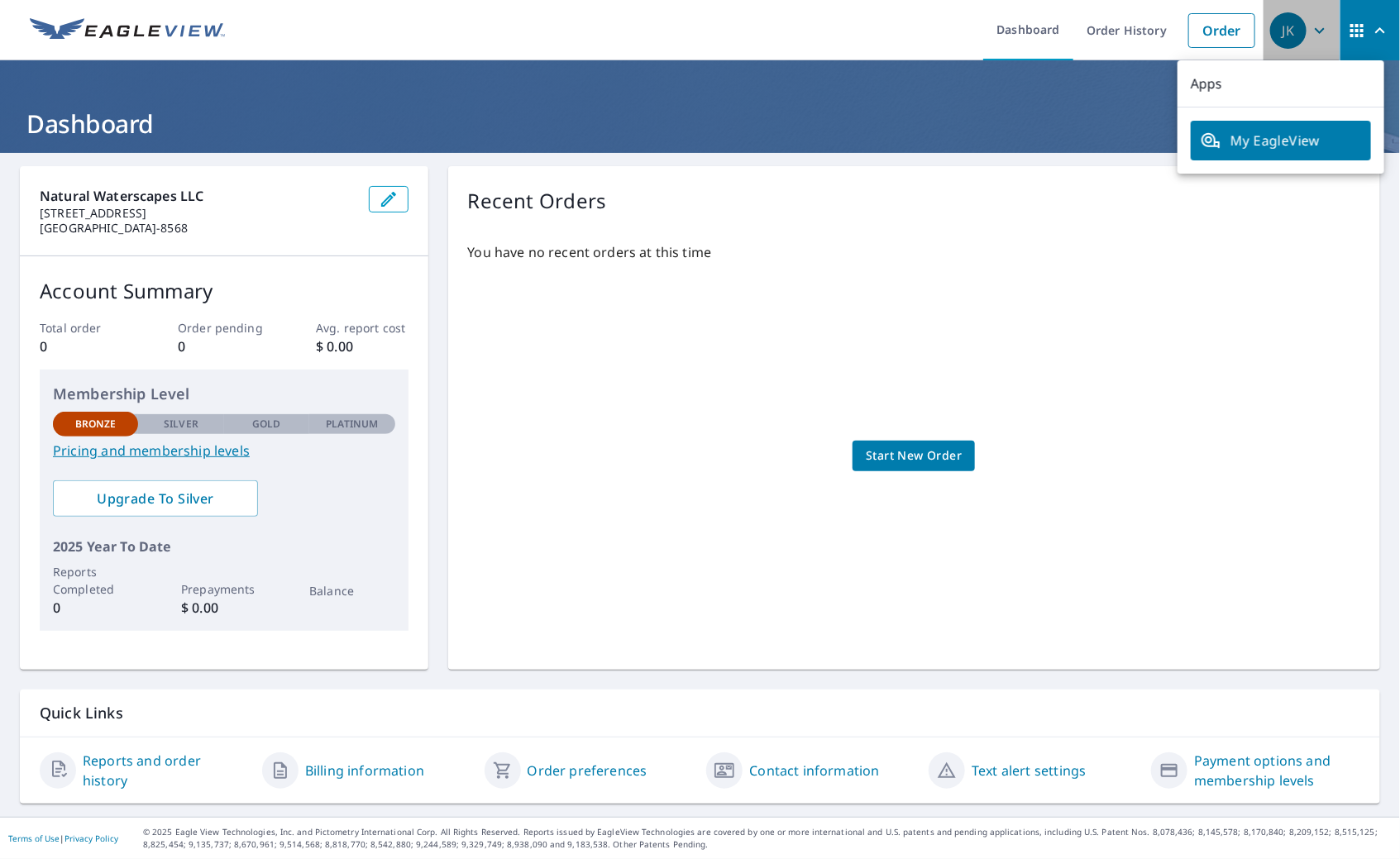
click at [1310, 27] on icon "button" at bounding box center [1319, 31] width 20 height 20
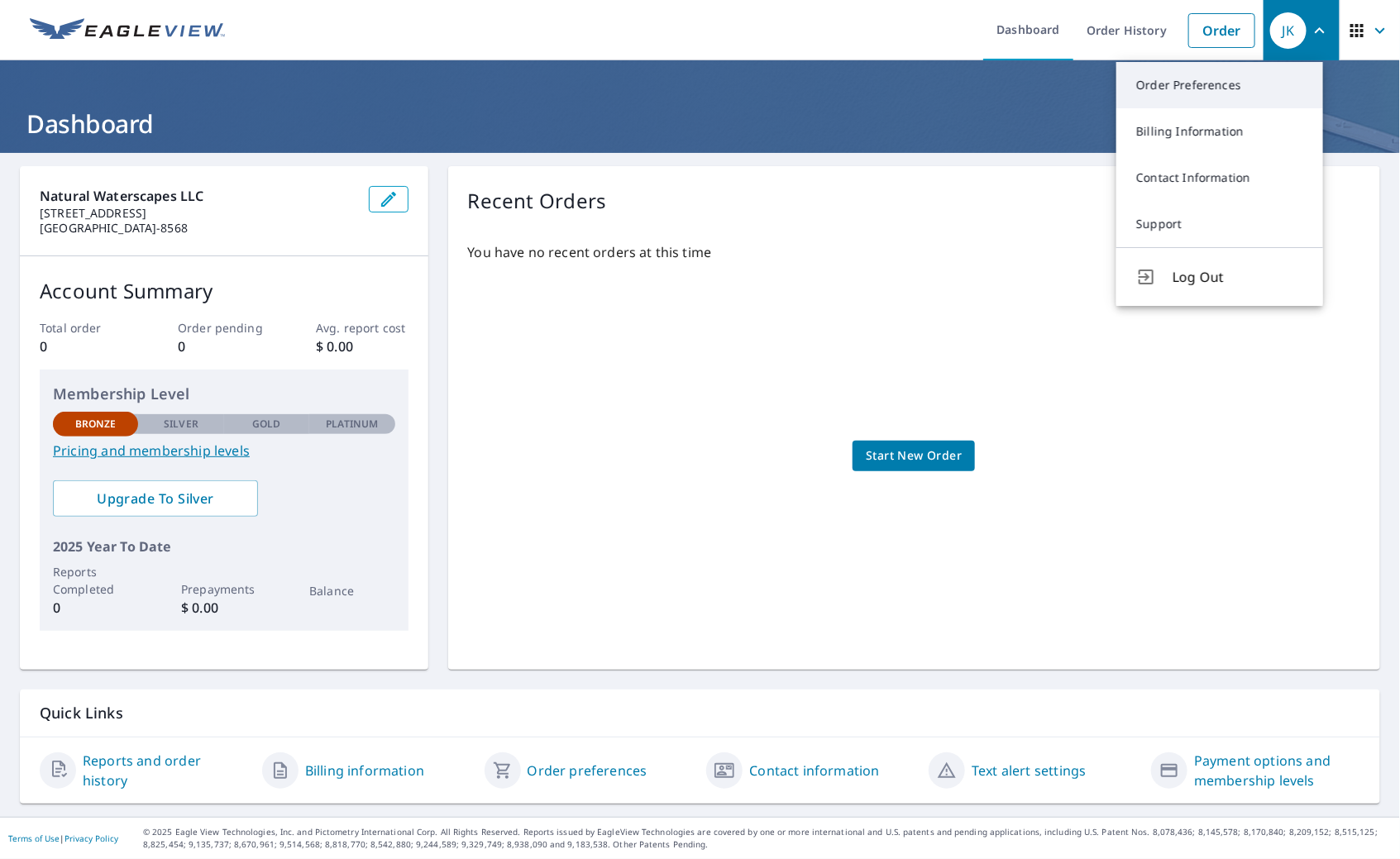
click at [1207, 93] on link "Order Preferences" at bounding box center [1220, 85] width 207 height 46
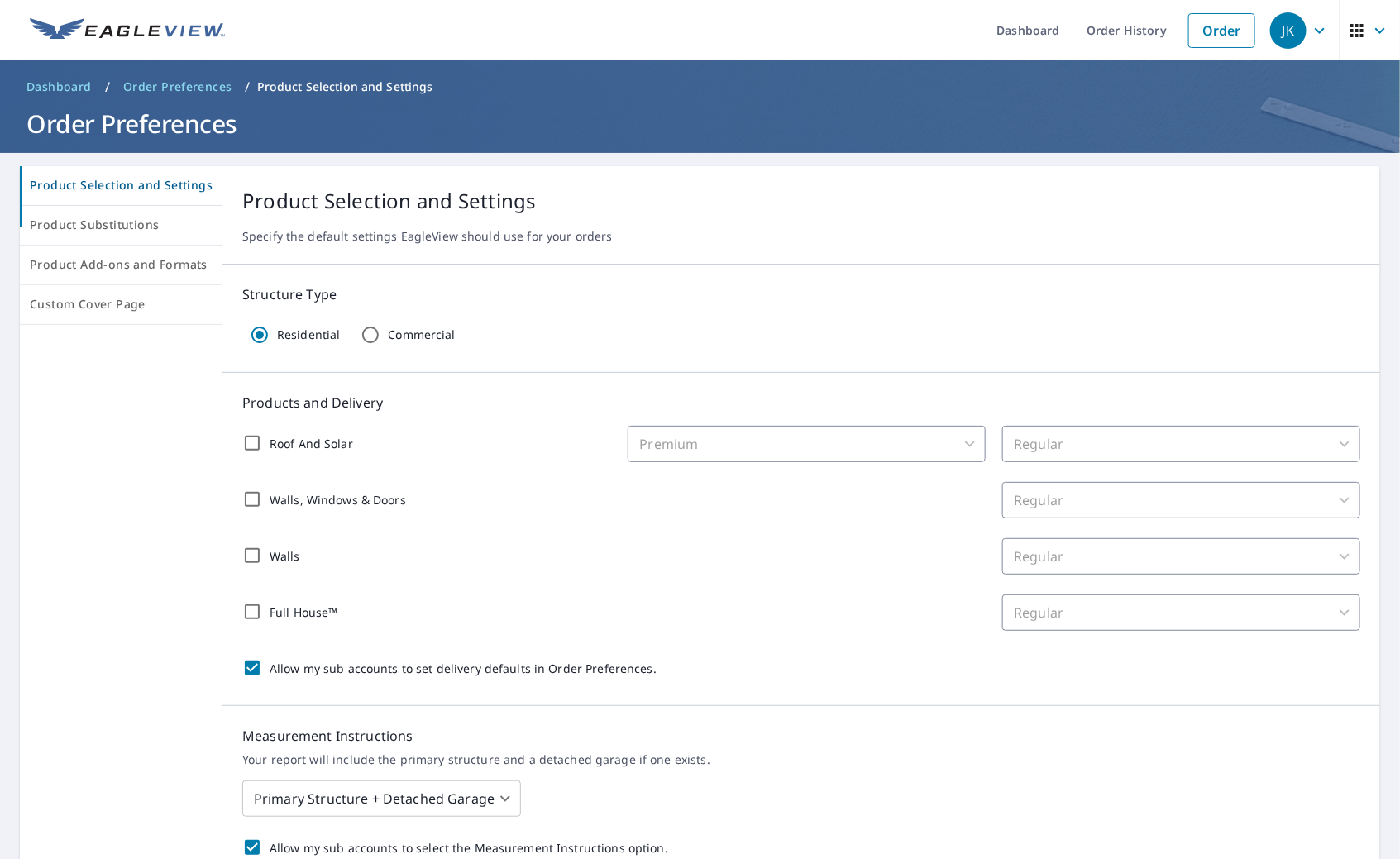
click at [86, 25] on img at bounding box center [127, 31] width 195 height 25
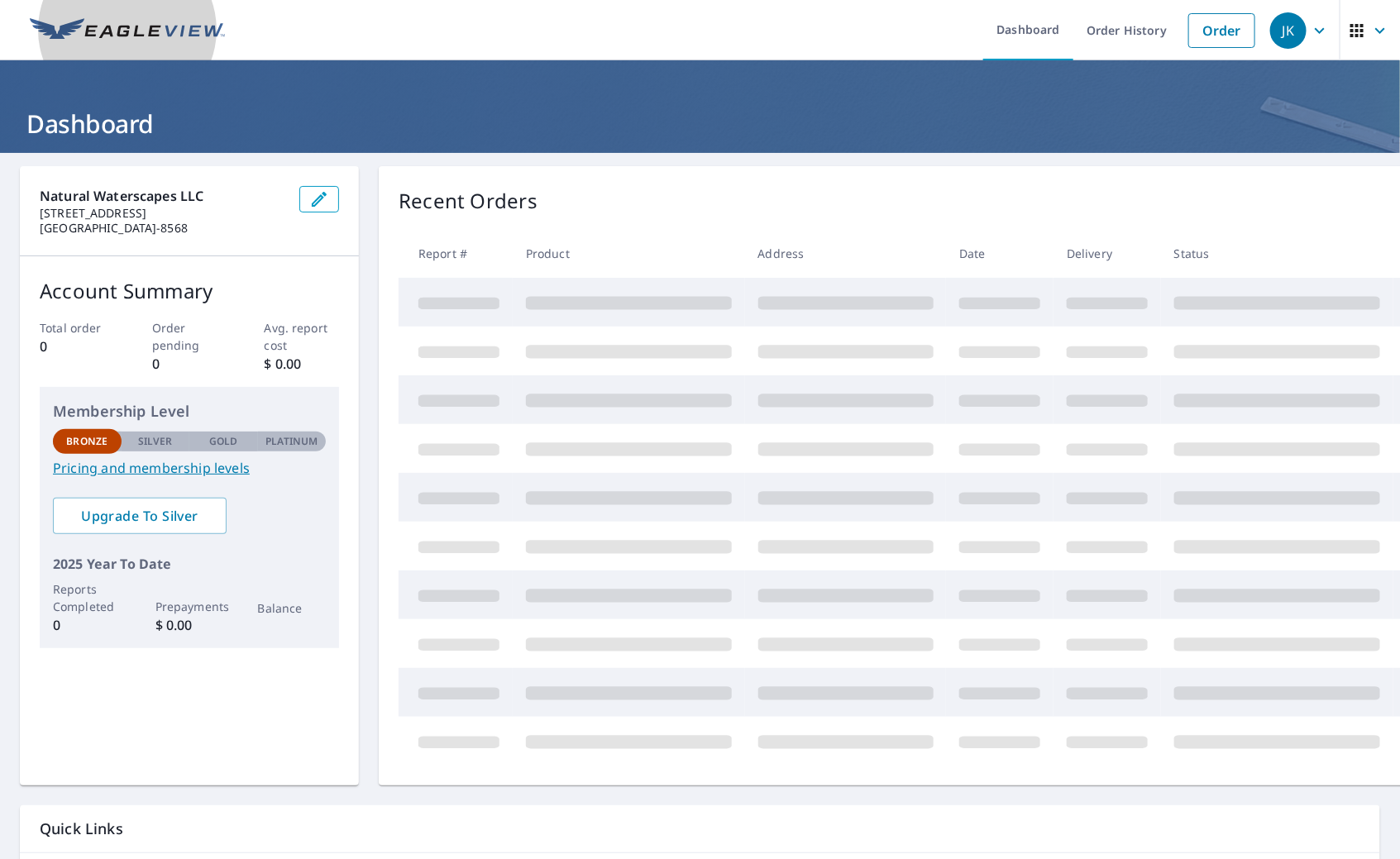
click at [85, 25] on img at bounding box center [127, 31] width 195 height 25
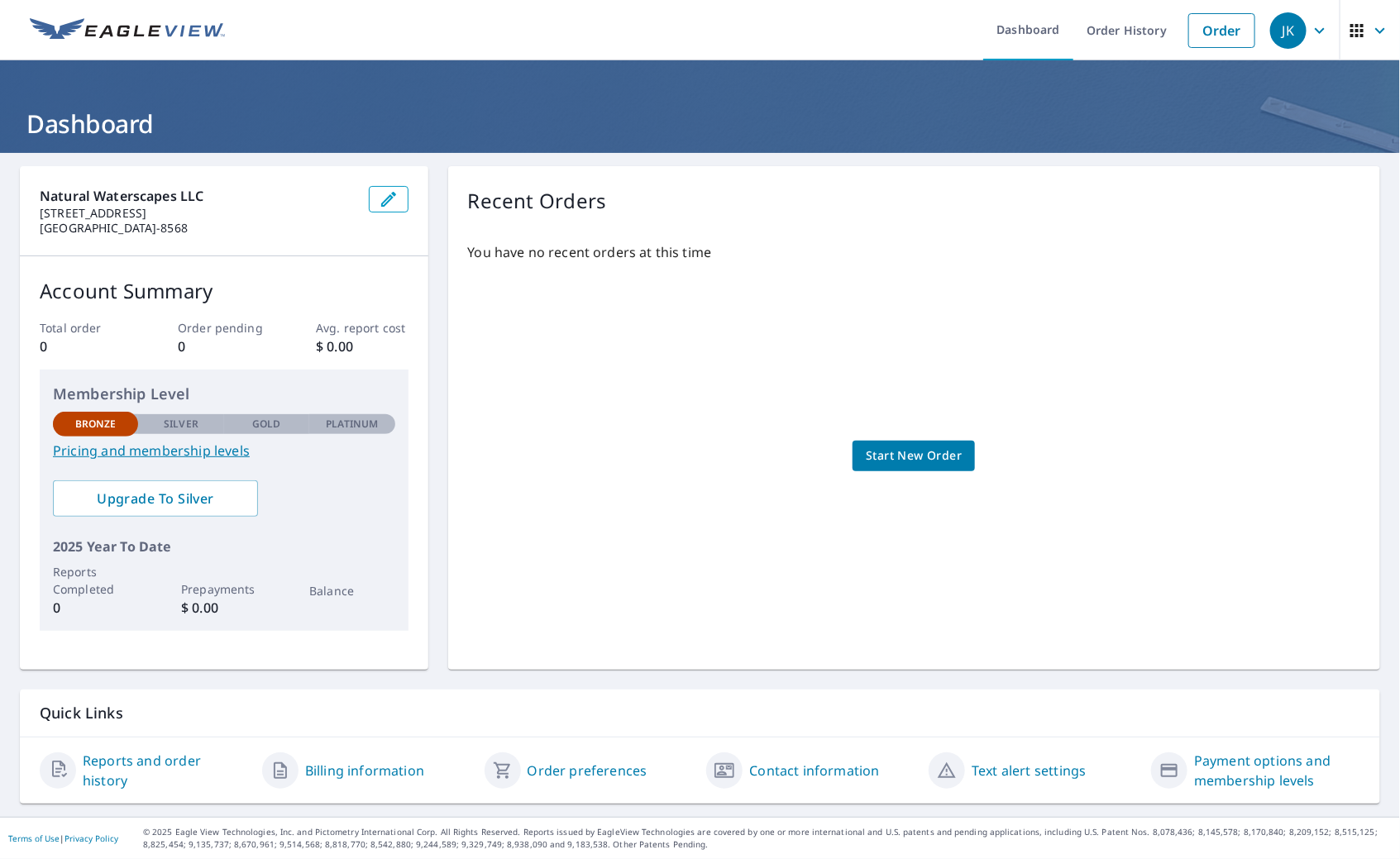
click at [141, 454] on link "Pricing and membership levels" at bounding box center [223, 450] width 342 height 20
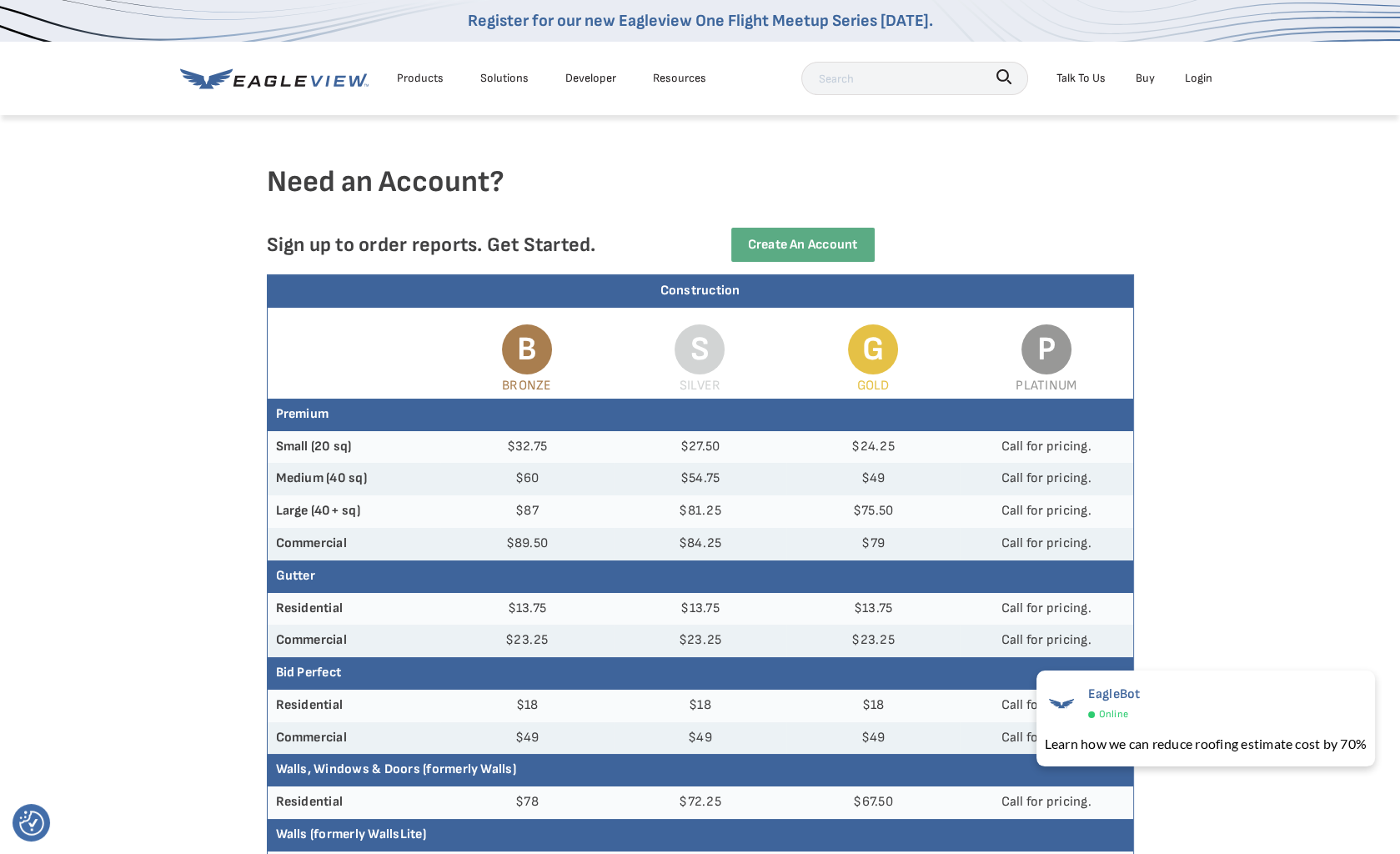
click at [489, 82] on div "Solutions" at bounding box center [504, 78] width 49 height 21
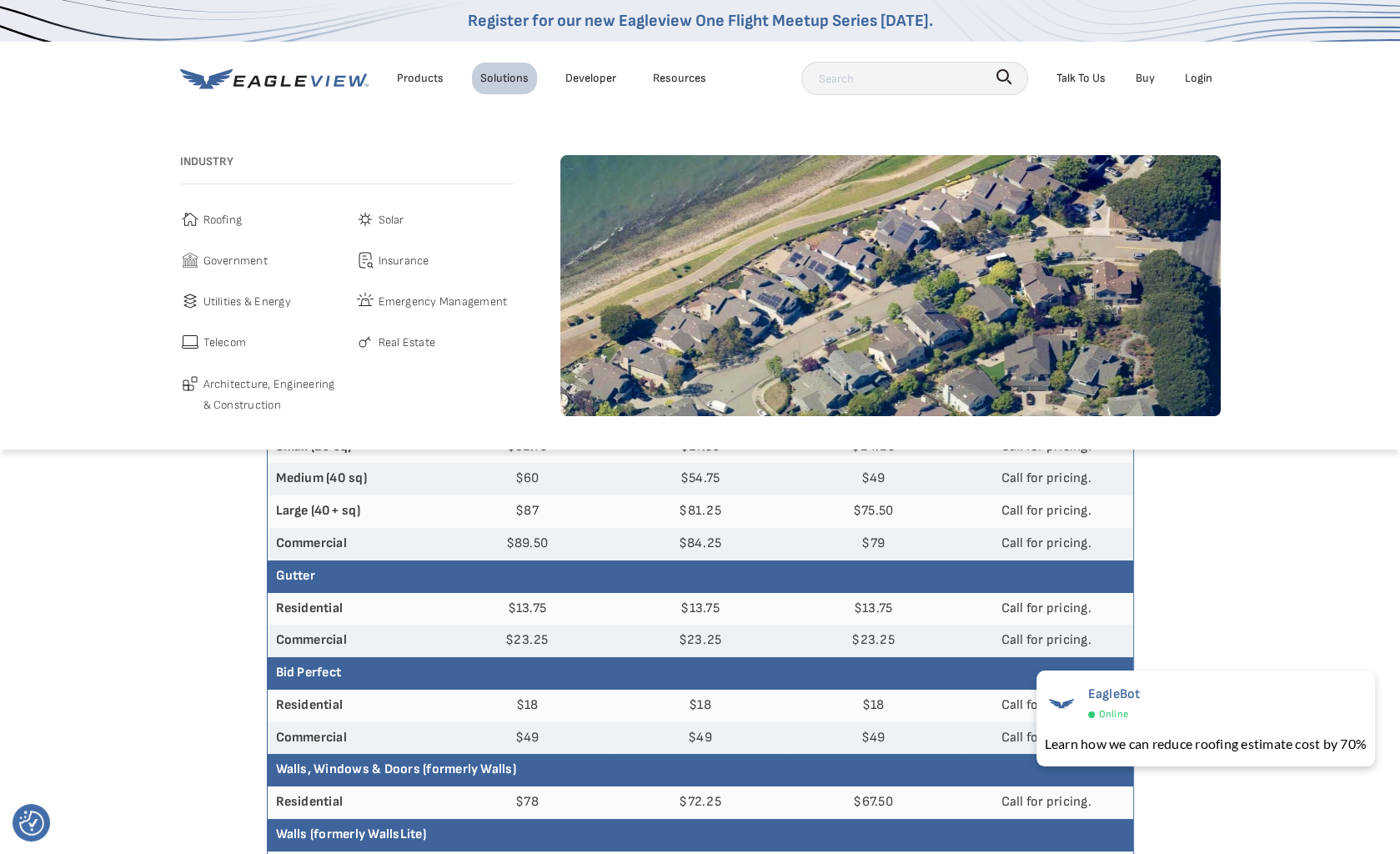
click at [405, 348] on span "Real Estate" at bounding box center [407, 343] width 57 height 21
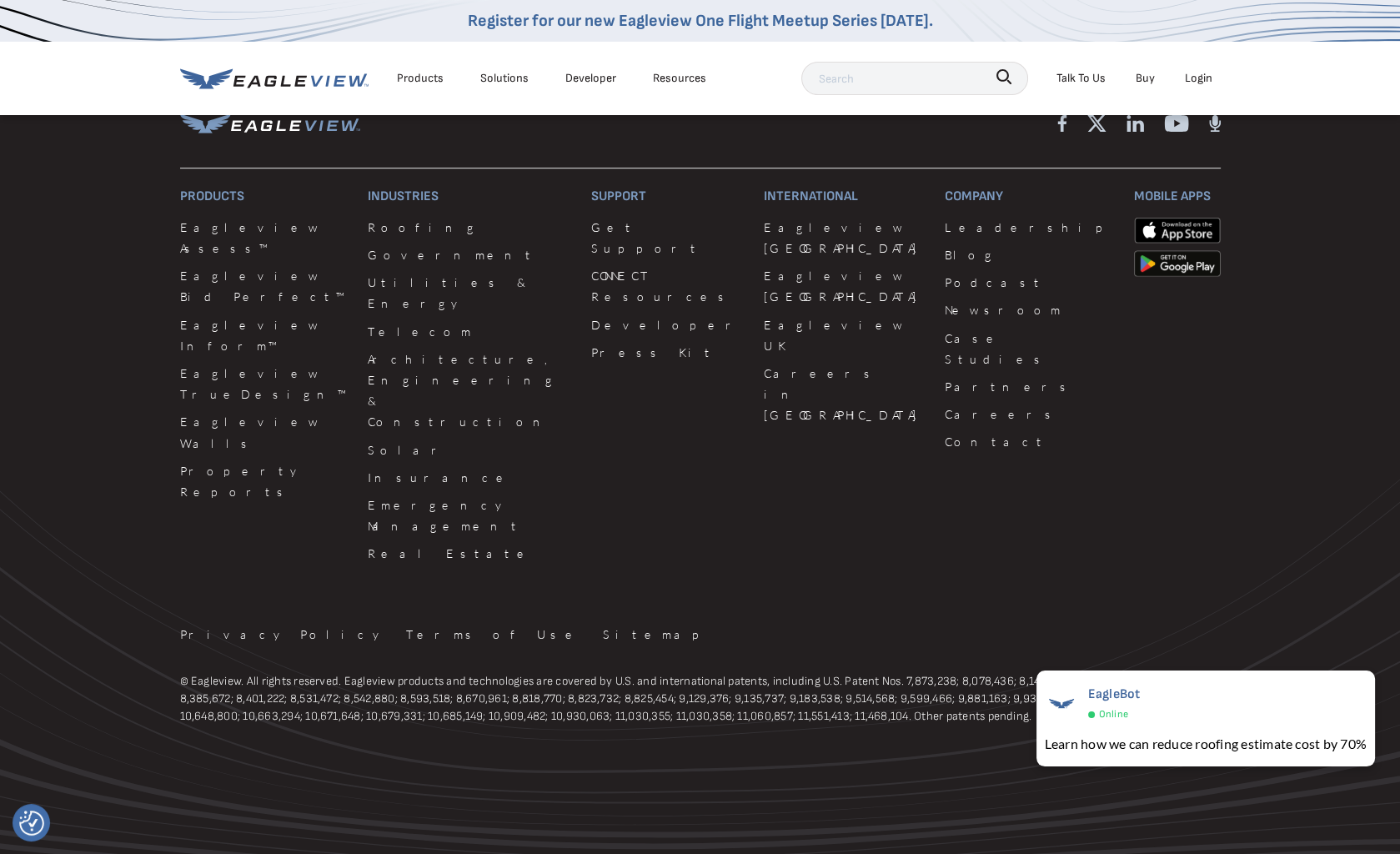
scroll to position [1471, 0]
click at [210, 259] on link "Eagleview Assess™" at bounding box center [264, 238] width 169 height 42
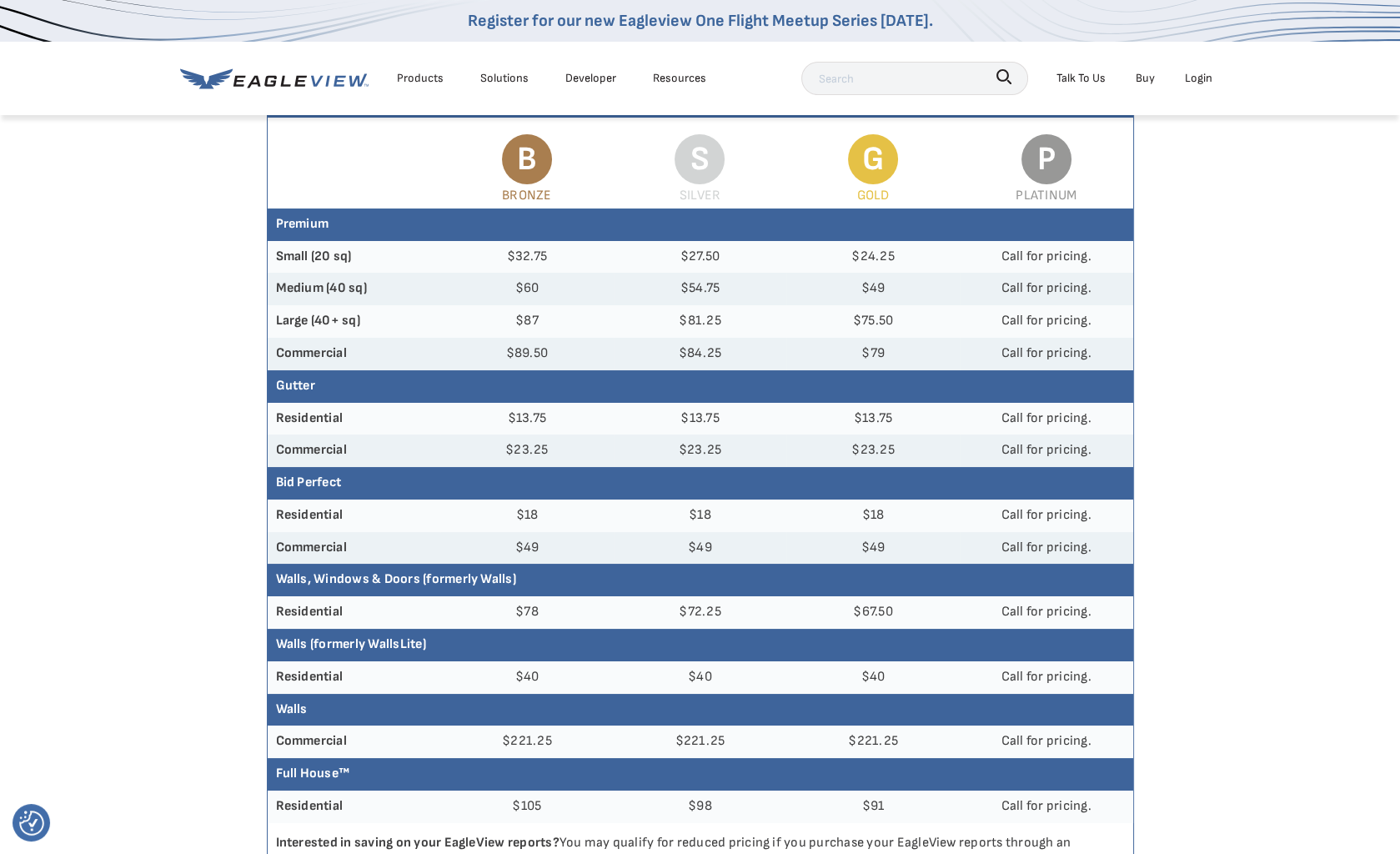
scroll to position [53, 0]
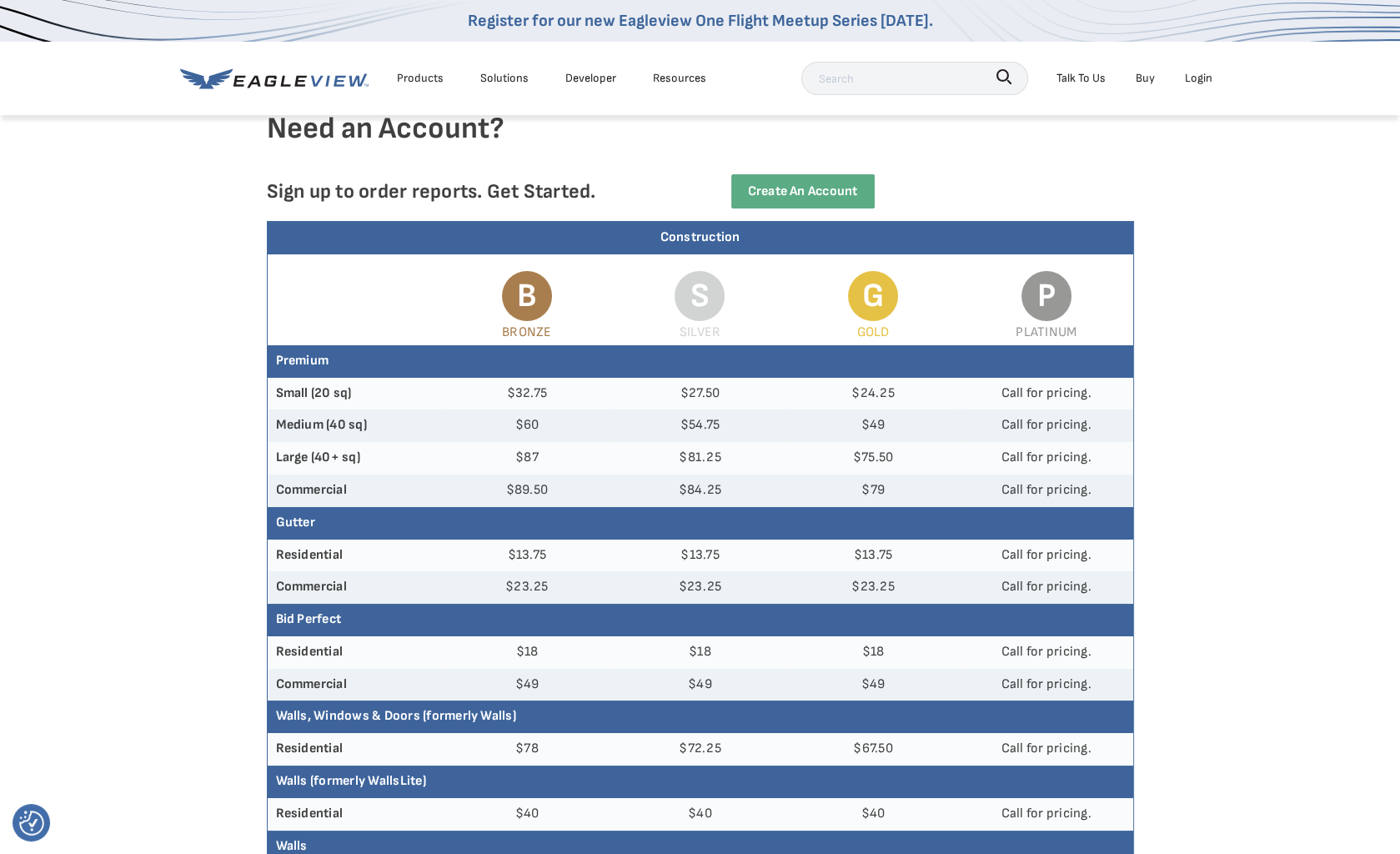
click at [1286, 206] on div "Need an Account? Sign up to order reports. Get Started. Create an Account" at bounding box center [700, 166] width 1400 height 111
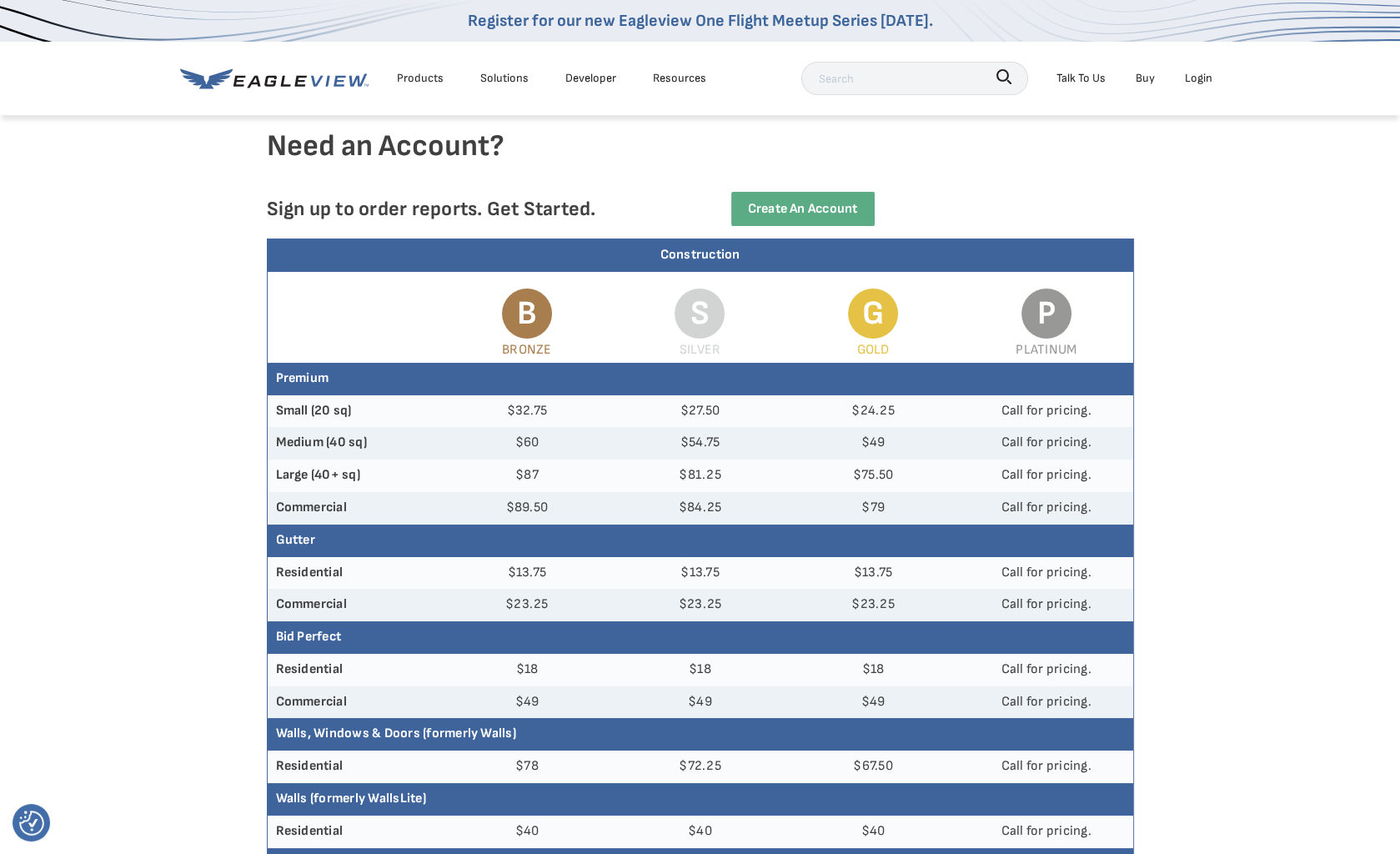
scroll to position [0, 0]
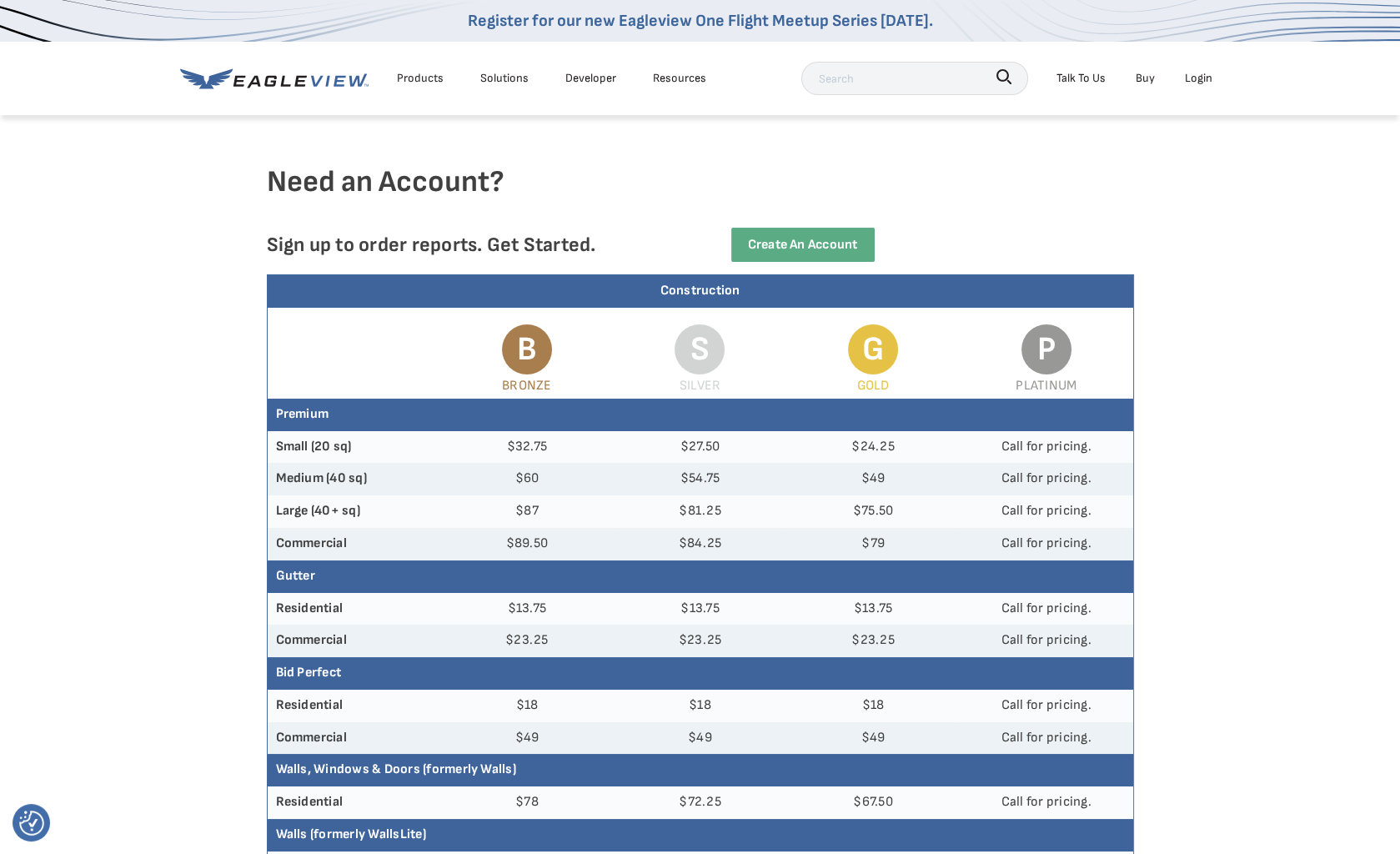
click at [413, 75] on div "Products" at bounding box center [420, 78] width 47 height 21
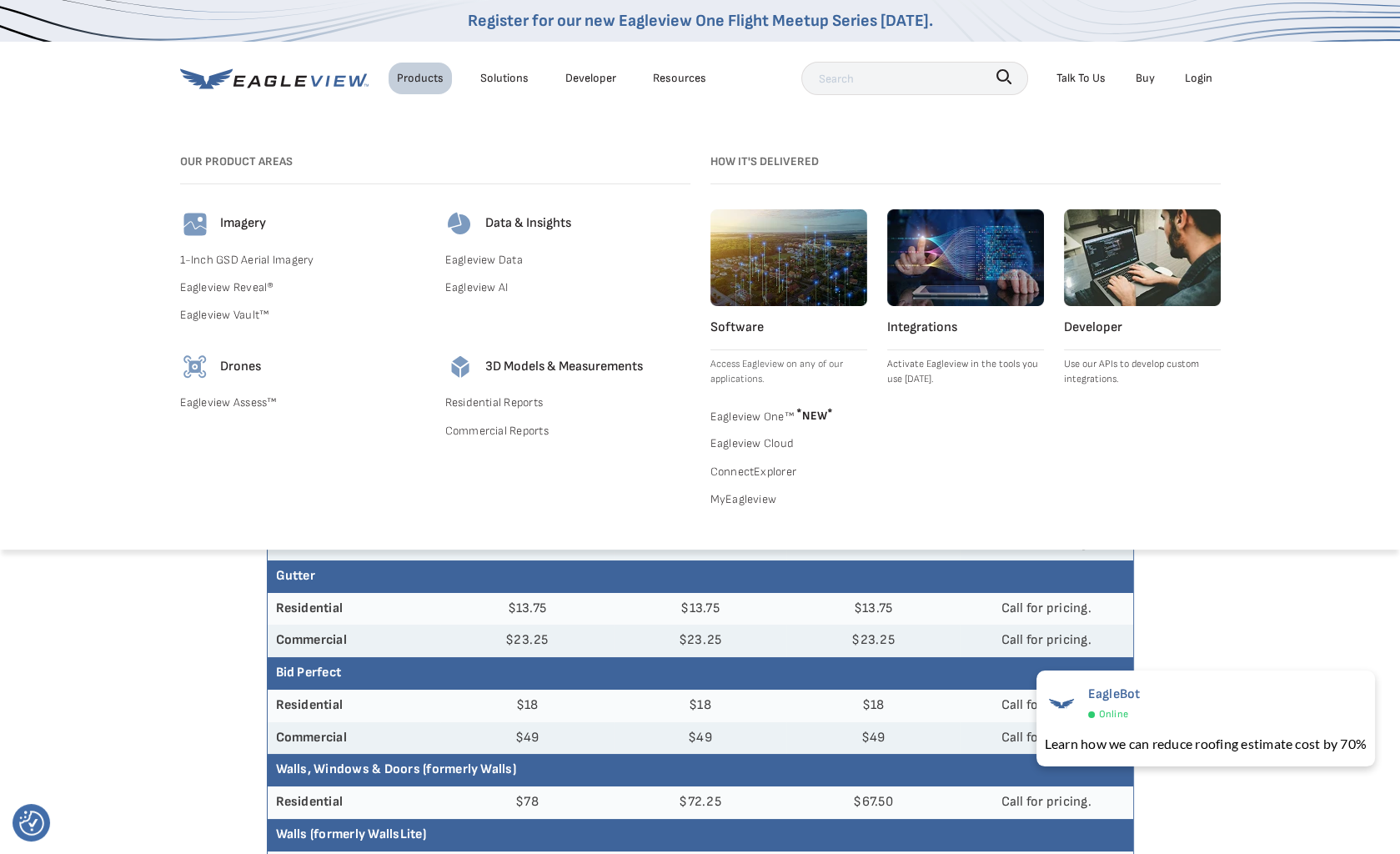
click at [226, 295] on link "Eagleview Reveal®" at bounding box center [303, 287] width 246 height 21
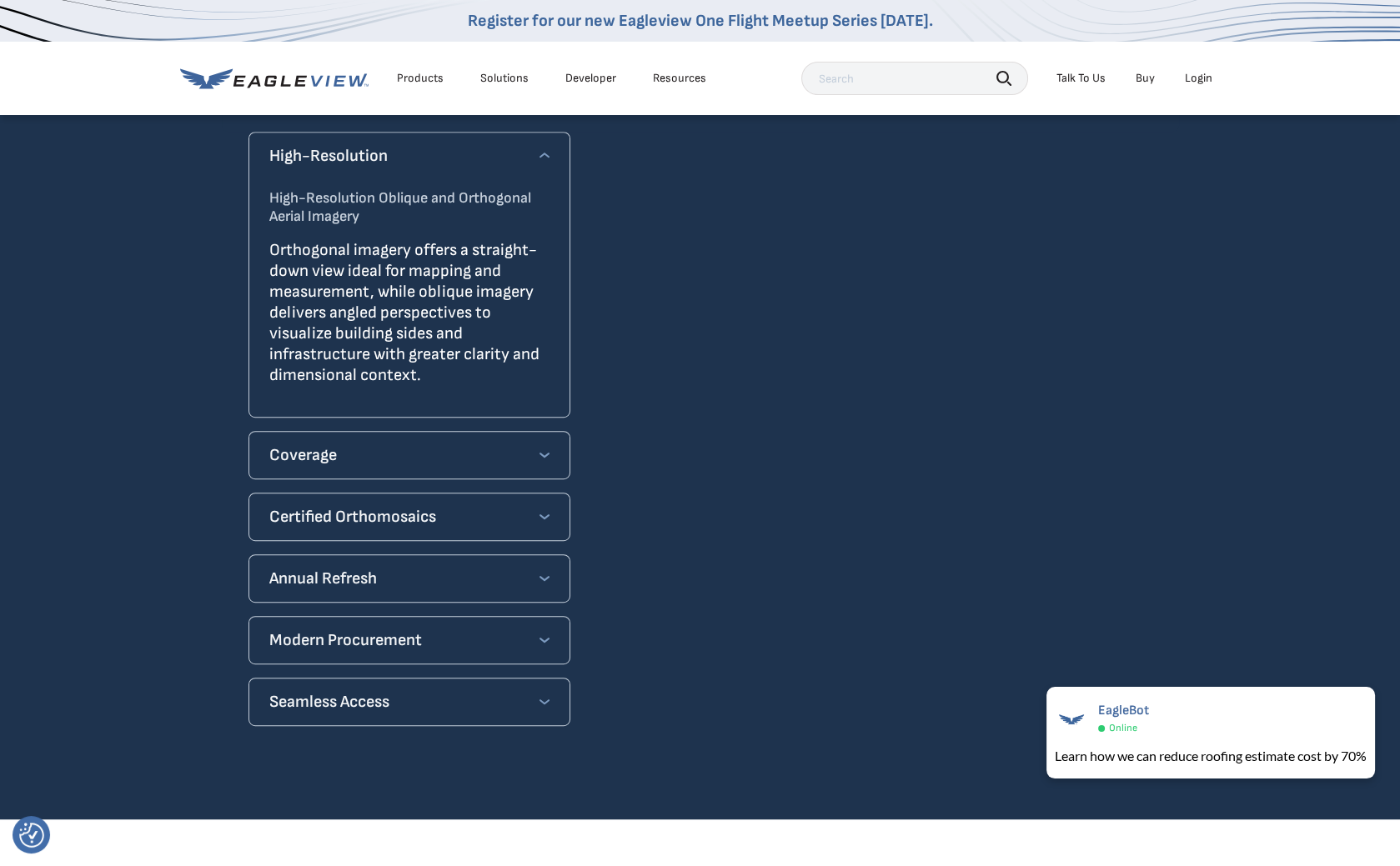
scroll to position [917, 0]
